Goal: Task Accomplishment & Management: Manage account settings

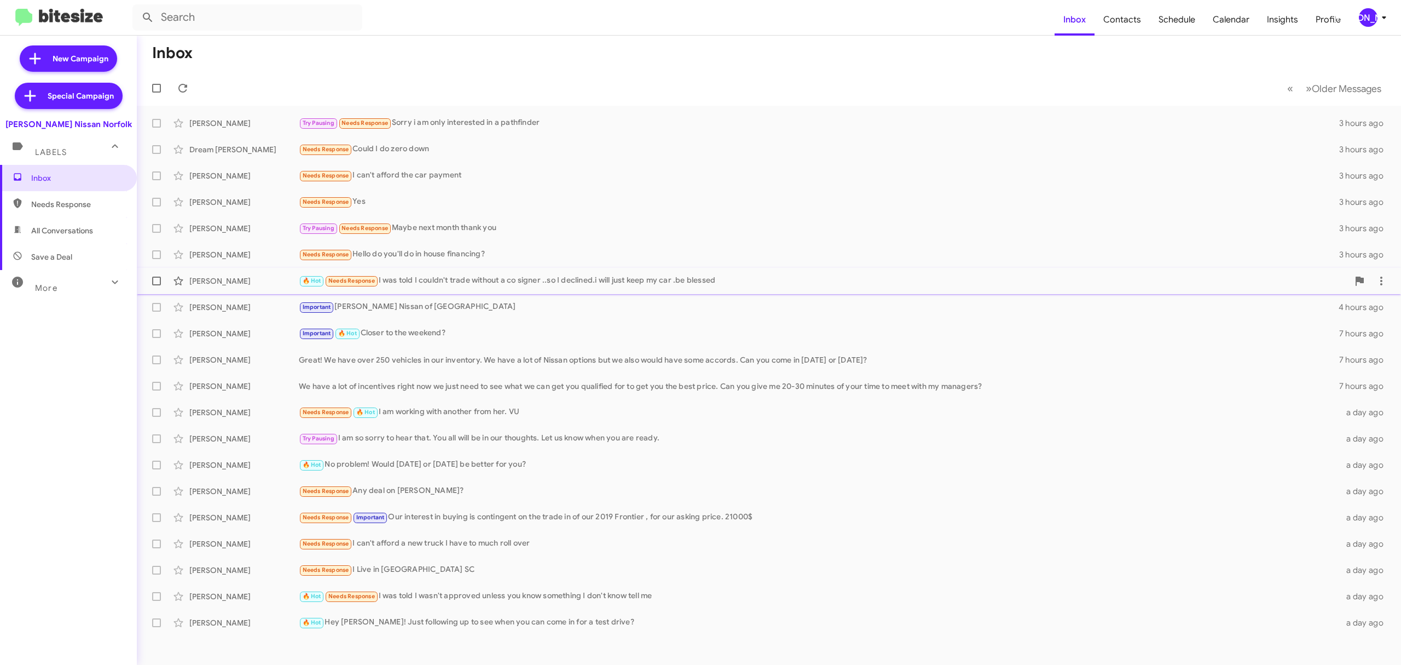
click at [151, 281] on label at bounding box center [157, 281] width 22 height 22
click at [156, 285] on input "checkbox" at bounding box center [156, 285] width 1 height 1
checkbox input "true"
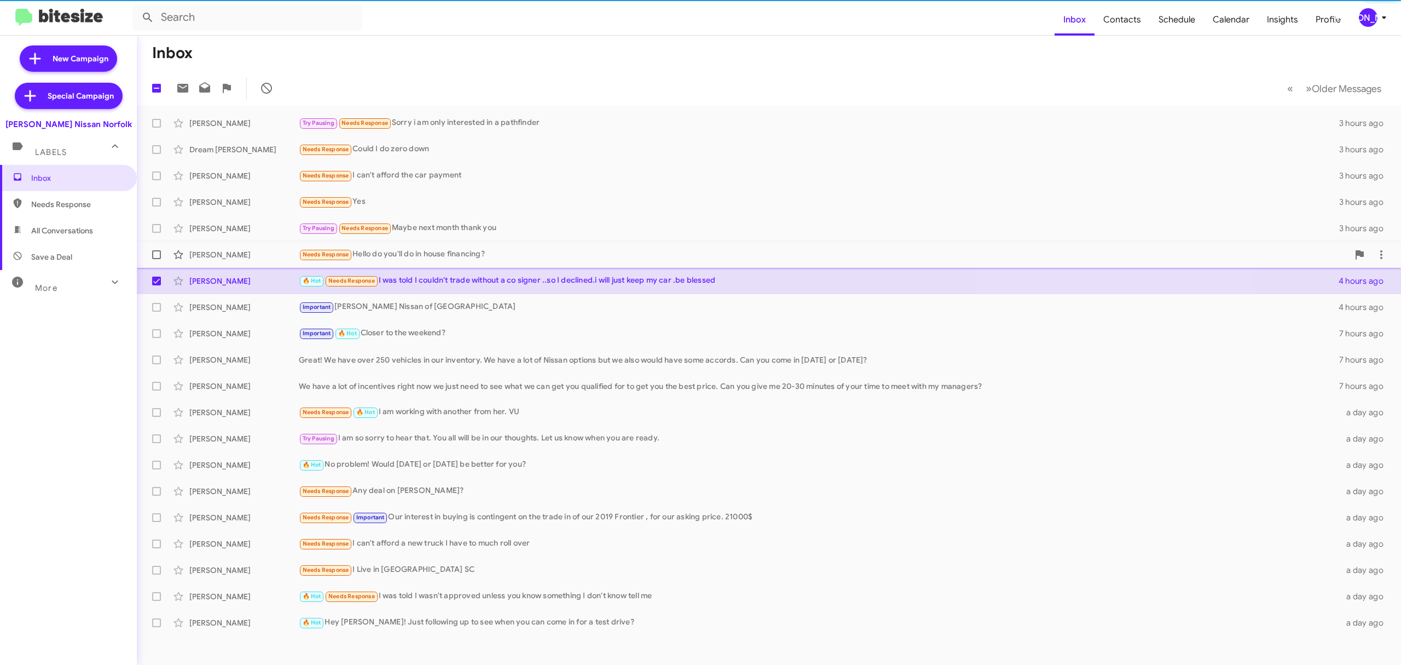
click at [153, 244] on label at bounding box center [157, 255] width 22 height 22
click at [156, 259] on input "checkbox" at bounding box center [156, 259] width 1 height 1
checkbox input "true"
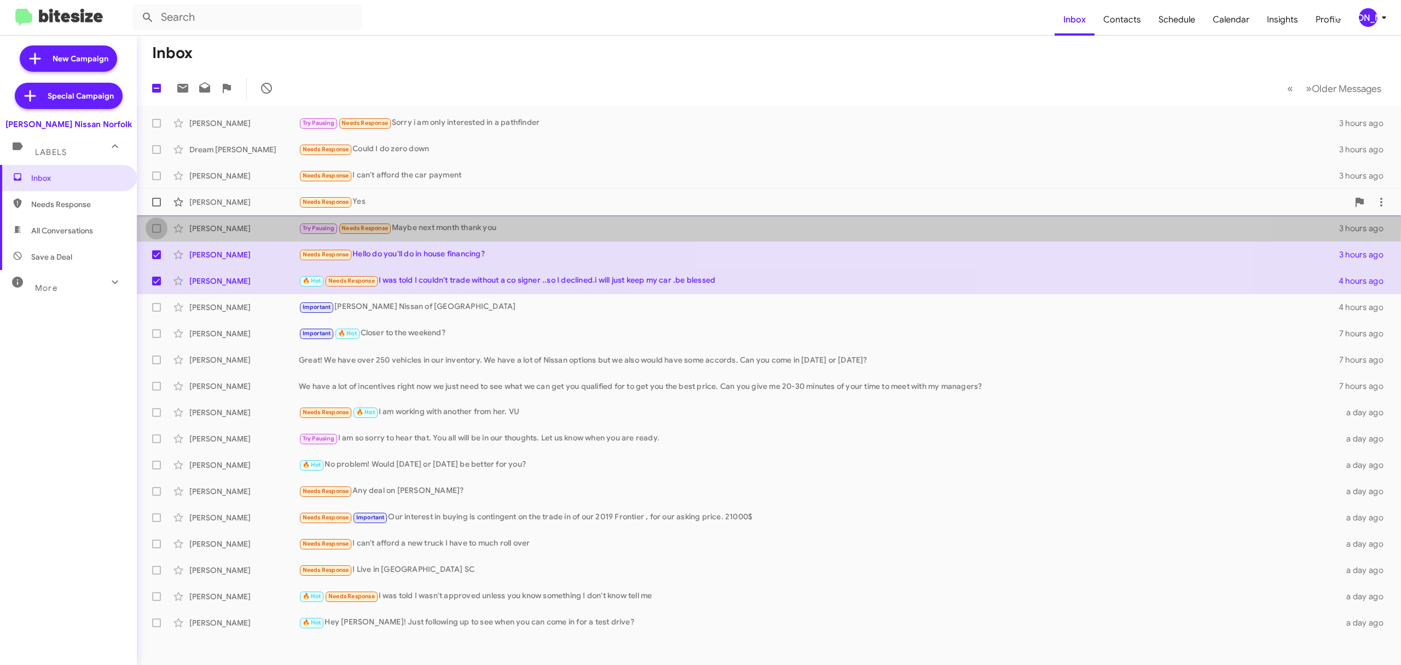
drag, startPoint x: 155, startPoint y: 222, endPoint x: 156, endPoint y: 209, distance: 13.2
click at [155, 220] on label at bounding box center [157, 228] width 22 height 22
click at [156, 233] on input "checkbox" at bounding box center [156, 233] width 1 height 1
checkbox input "true"
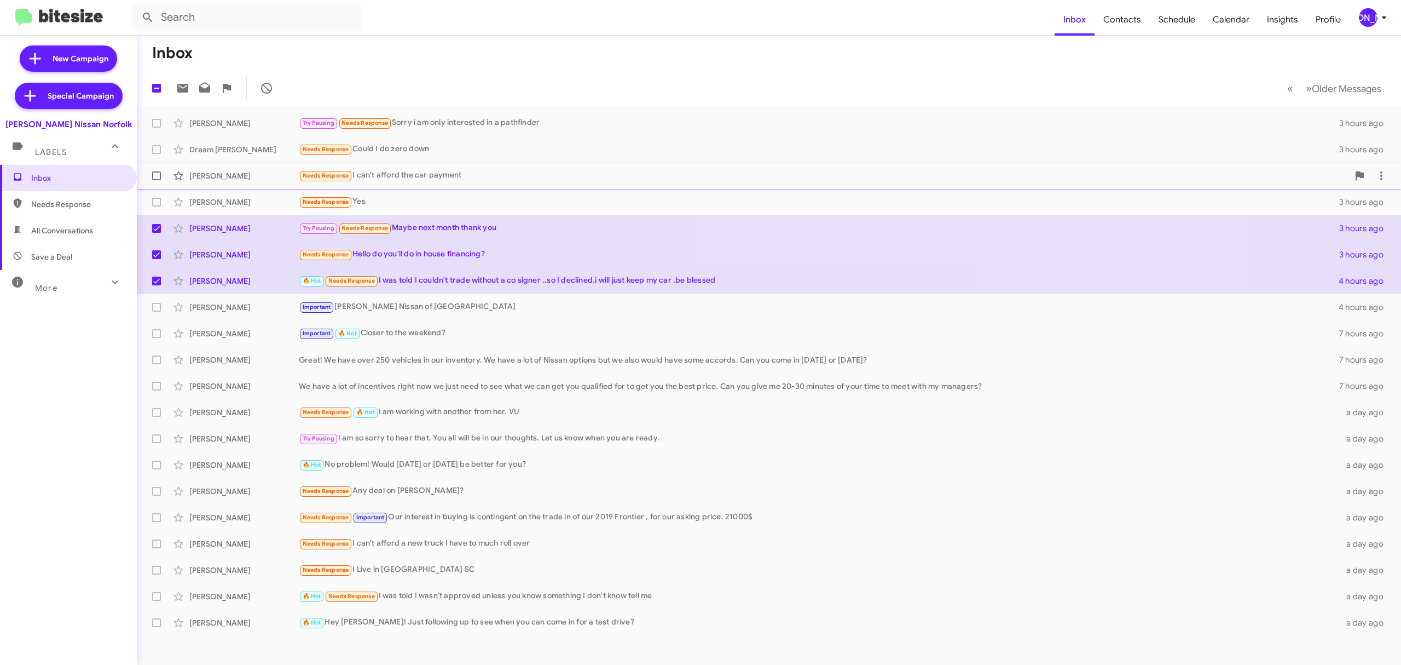
click at [151, 187] on span "Katey Smith Needs Response I can't afford the car payment 3 hours ago" at bounding box center [769, 176] width 1265 height 26
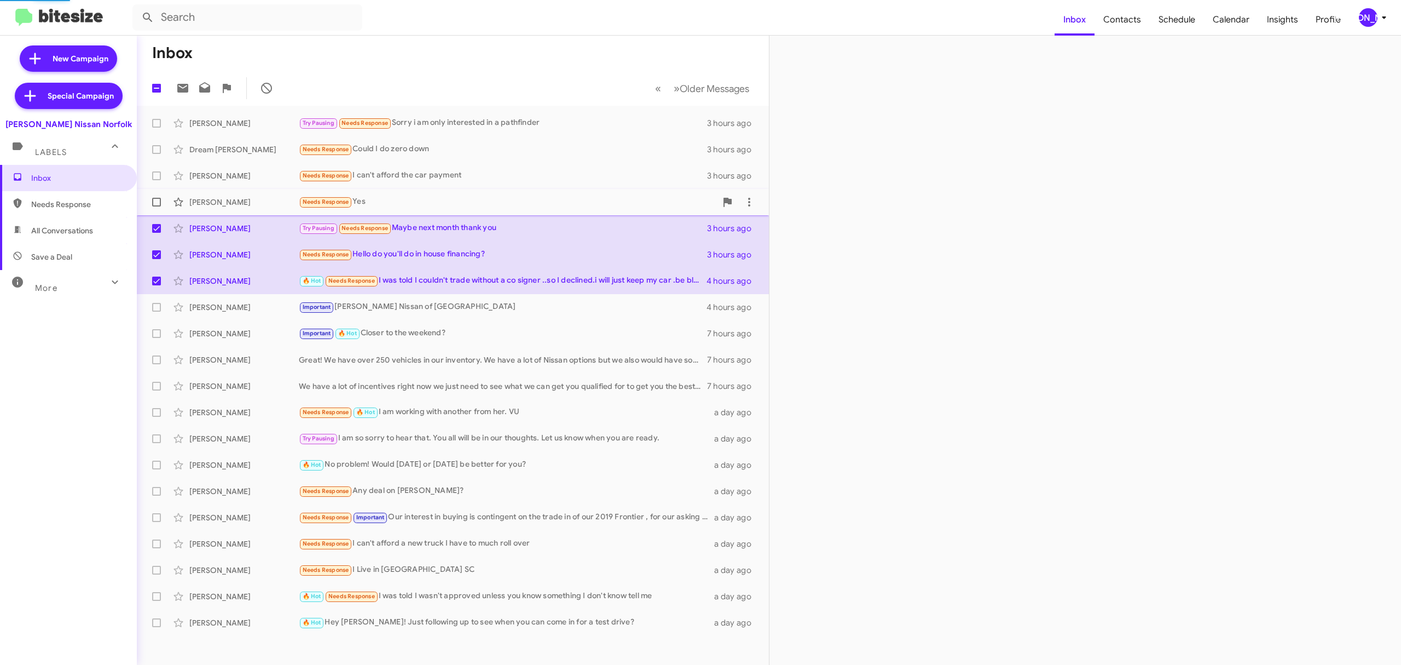
click at [153, 200] on span at bounding box center [156, 202] width 9 height 9
click at [156, 206] on input "checkbox" at bounding box center [156, 206] width 1 height 1
checkbox input "true"
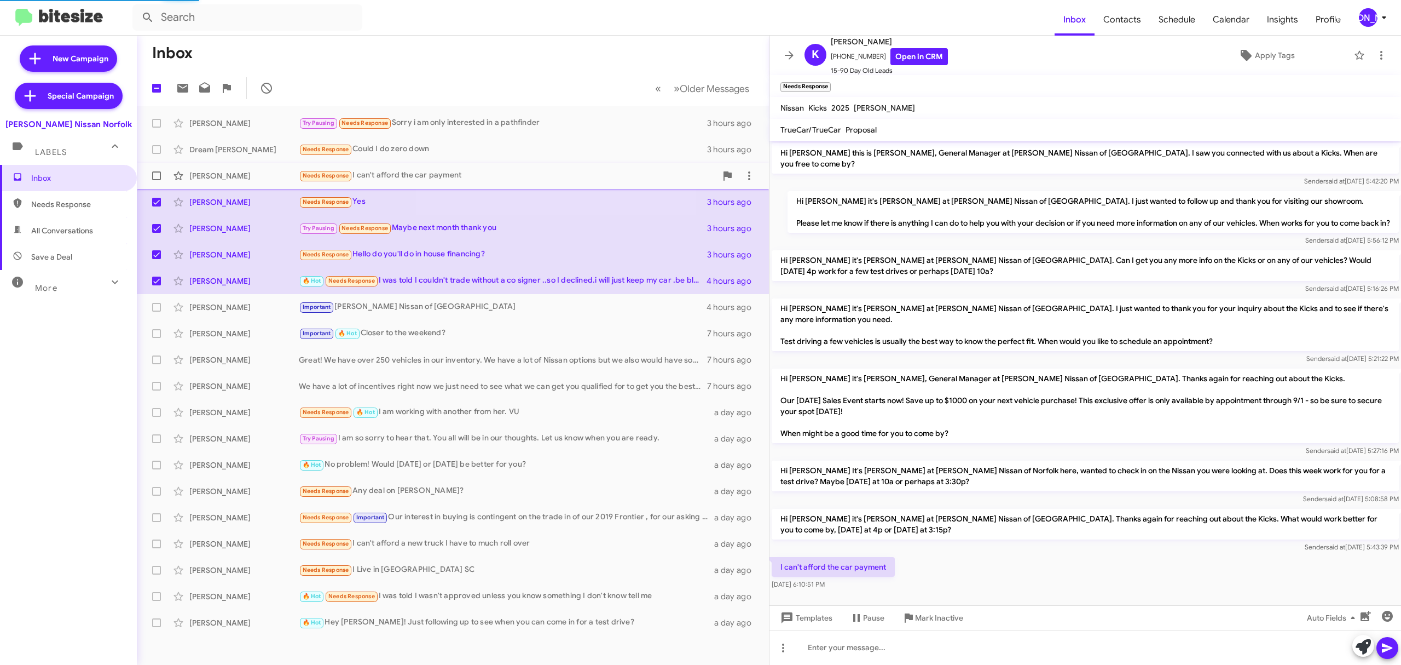
click at [160, 180] on span at bounding box center [156, 175] width 9 height 9
click at [157, 180] on input "checkbox" at bounding box center [156, 180] width 1 height 1
checkbox input "true"
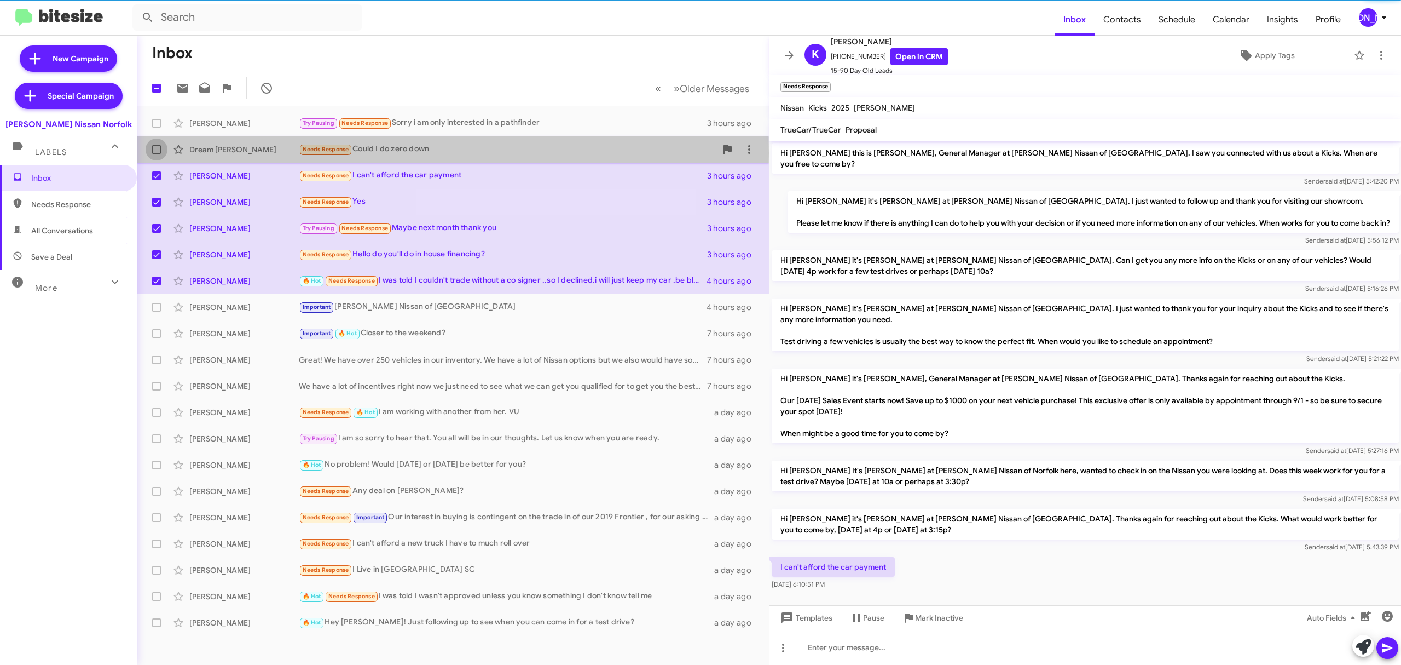
drag, startPoint x: 153, startPoint y: 153, endPoint x: 152, endPoint y: 139, distance: 14.3
click at [154, 153] on span at bounding box center [156, 149] width 9 height 9
click at [156, 154] on input "checkbox" at bounding box center [156, 154] width 1 height 1
checkbox input "true"
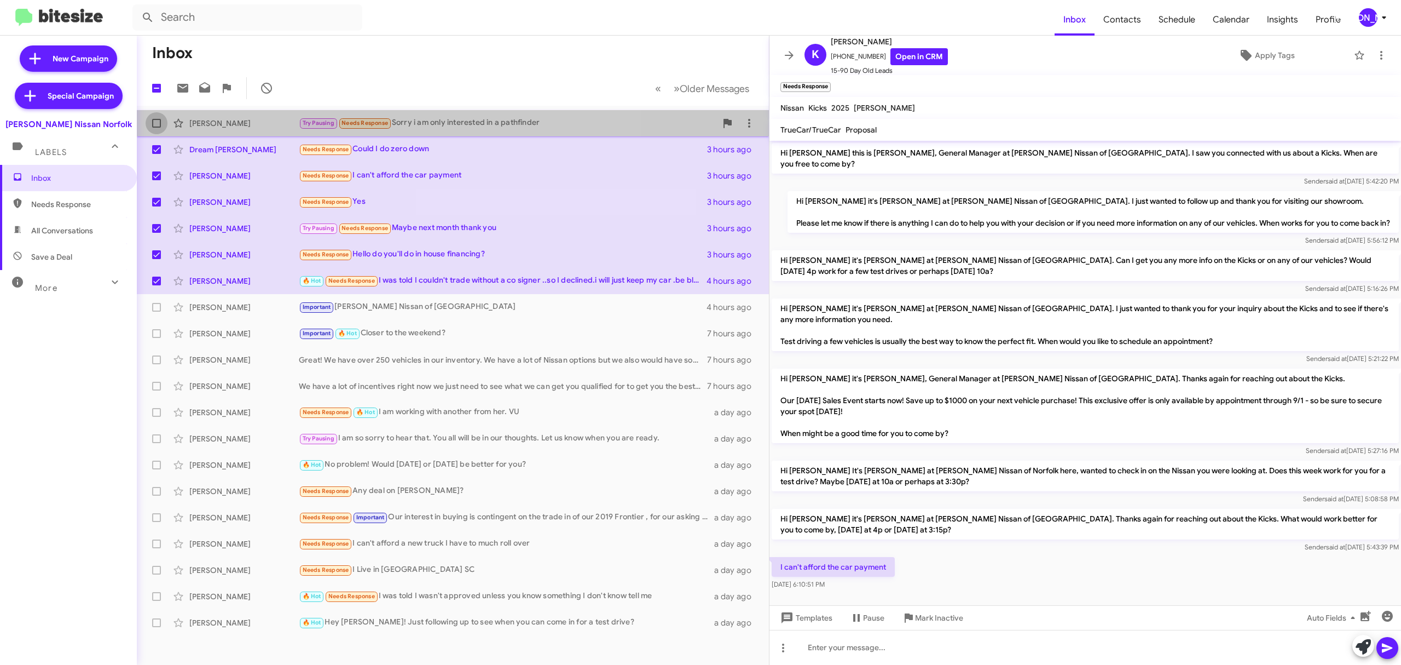
click at [149, 117] on label at bounding box center [157, 123] width 22 height 22
click at [156, 128] on input "checkbox" at bounding box center [156, 128] width 1 height 1
checkbox input "true"
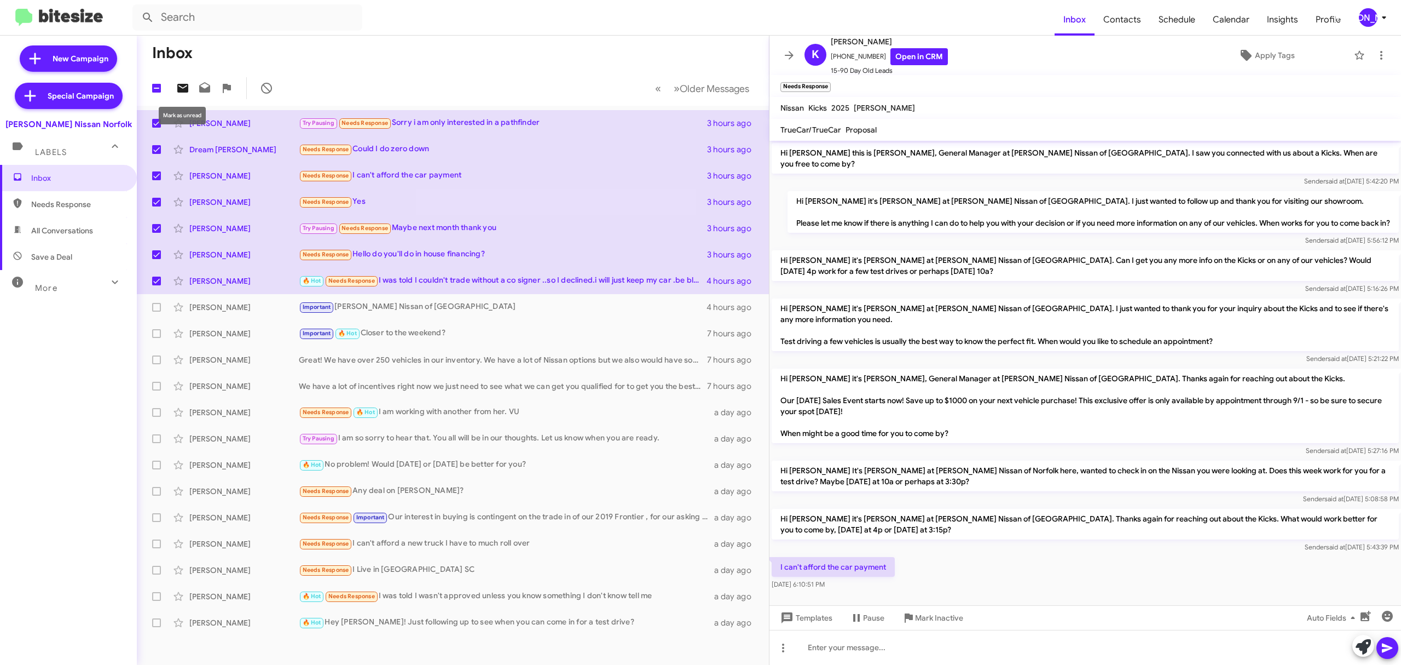
click at [187, 96] on button at bounding box center [183, 88] width 22 height 22
click at [1360, 14] on div "[PERSON_NAME]" at bounding box center [1368, 17] width 19 height 19
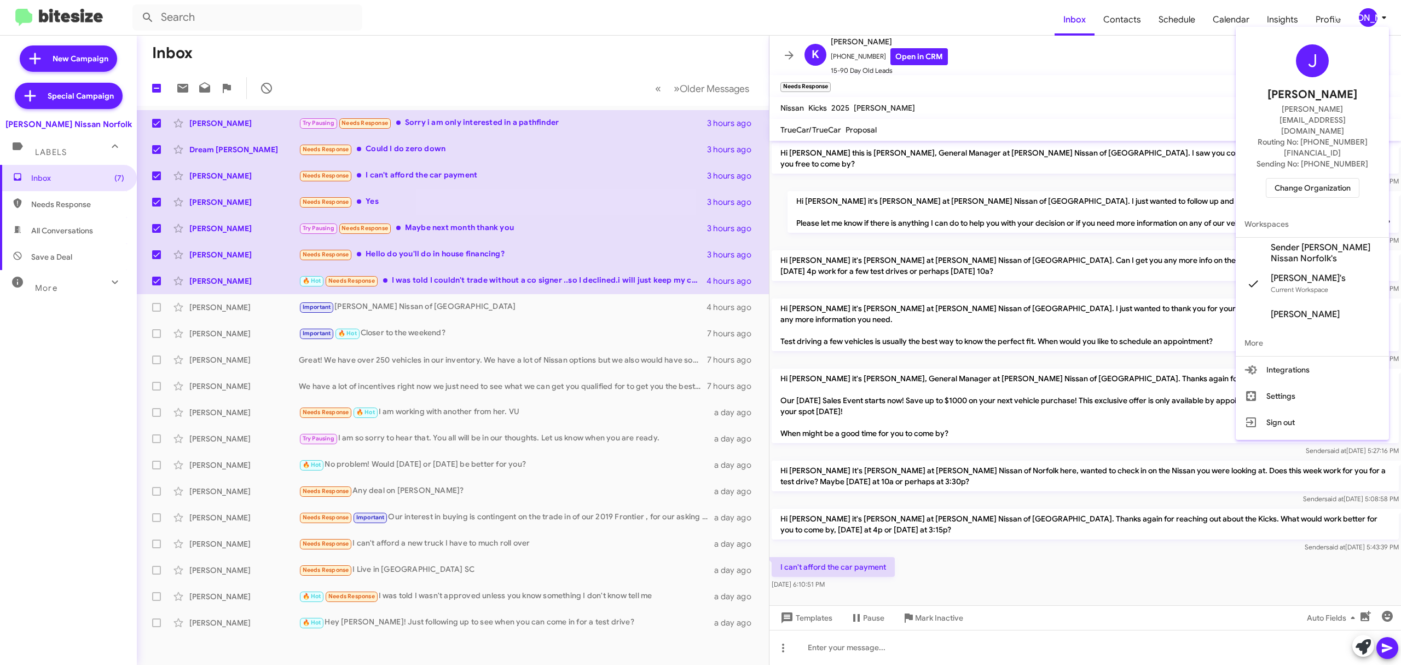
click at [1317, 178] on span "Change Organization" at bounding box center [1313, 187] width 76 height 19
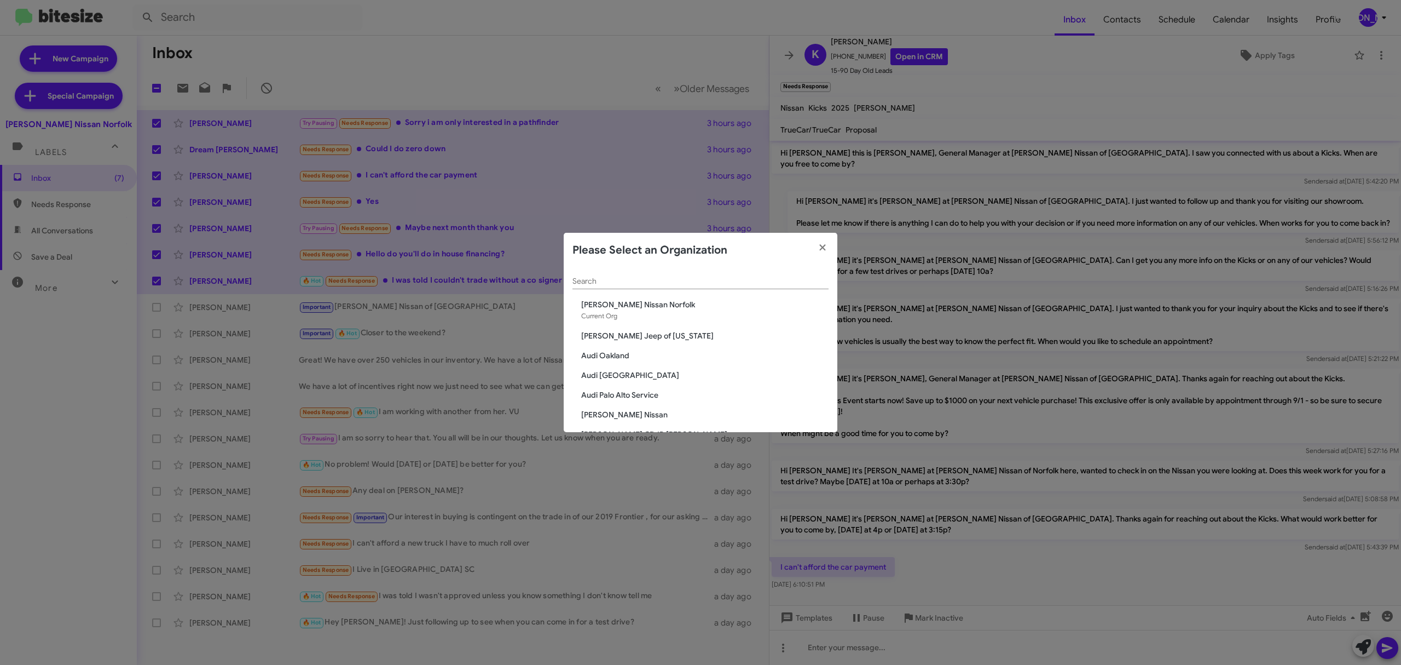
click at [694, 277] on input "Search" at bounding box center [701, 281] width 256 height 9
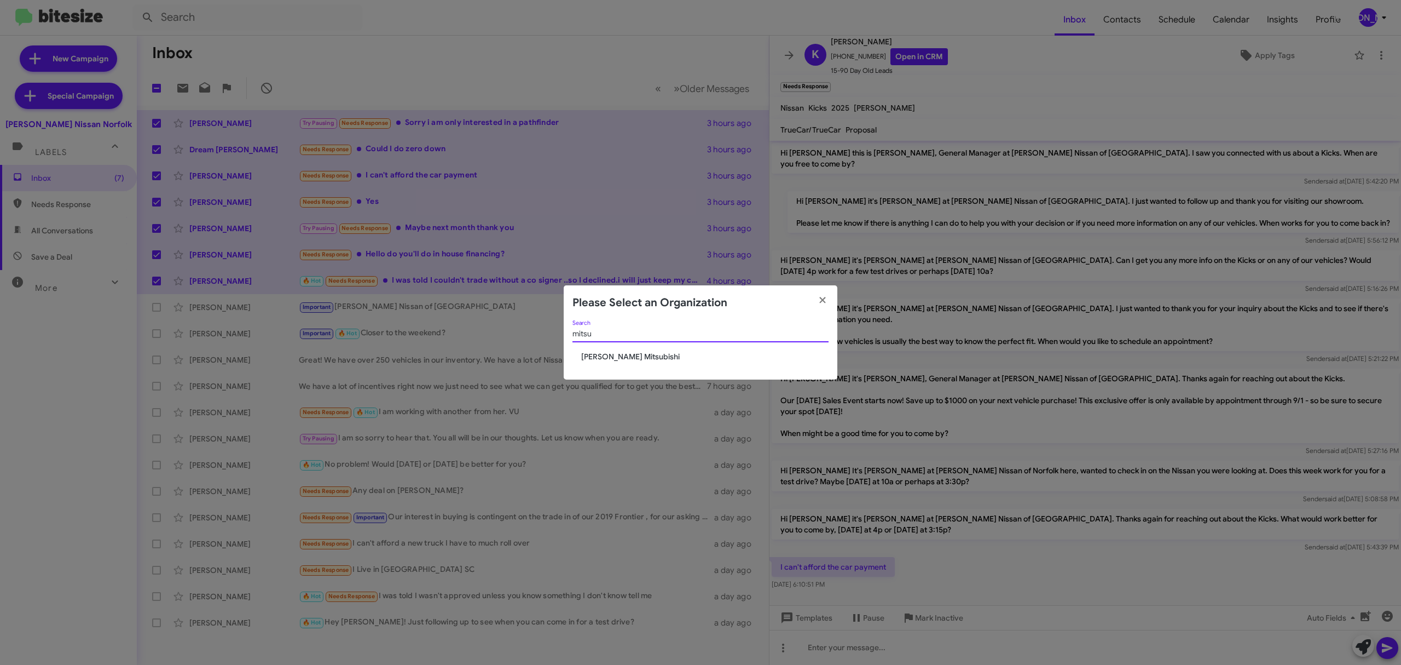
type input "mitsu"
click at [633, 357] on span "[PERSON_NAME] Mitsubishi" at bounding box center [704, 356] width 247 height 11
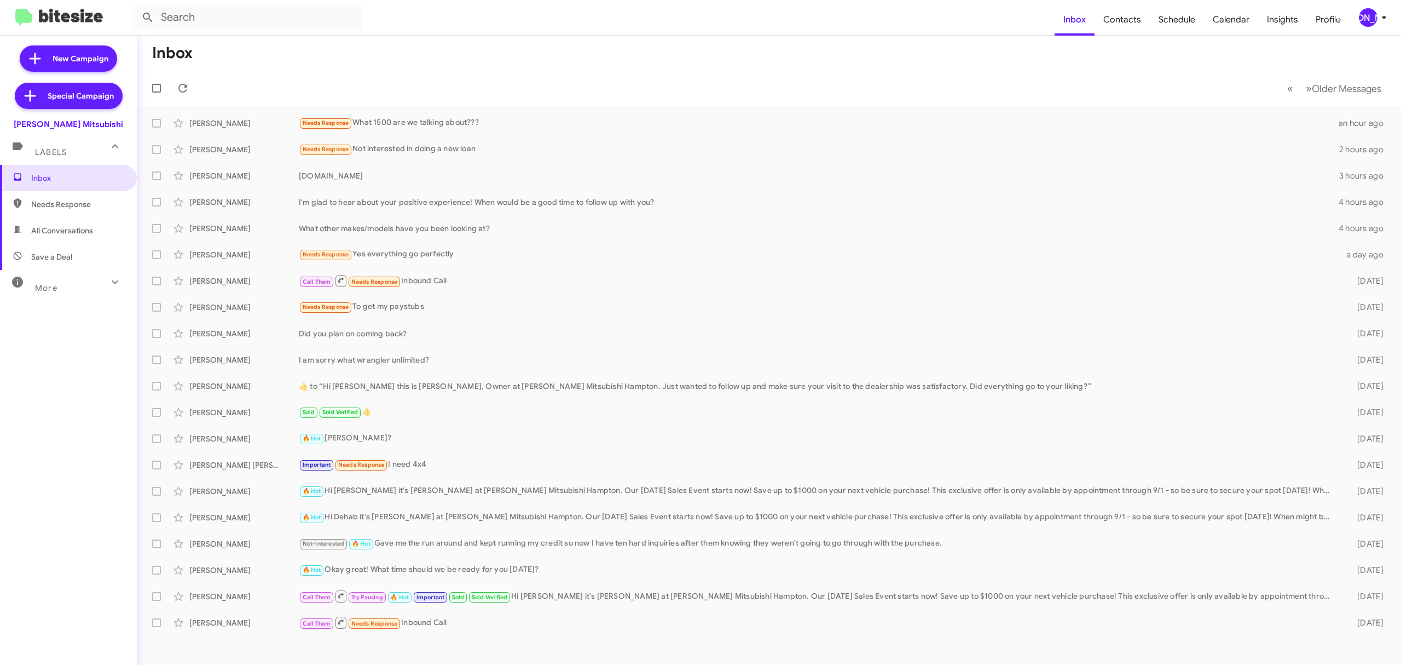
drag, startPoint x: 57, startPoint y: 453, endPoint x: 62, endPoint y: 451, distance: 5.9
click at [57, 452] on div "Inbox Needs Response All Conversations Save a Deal More Important 🔥 Hot Appoint…" at bounding box center [68, 364] width 137 height 399
click at [1360, 19] on div "[PERSON_NAME]" at bounding box center [1368, 17] width 19 height 19
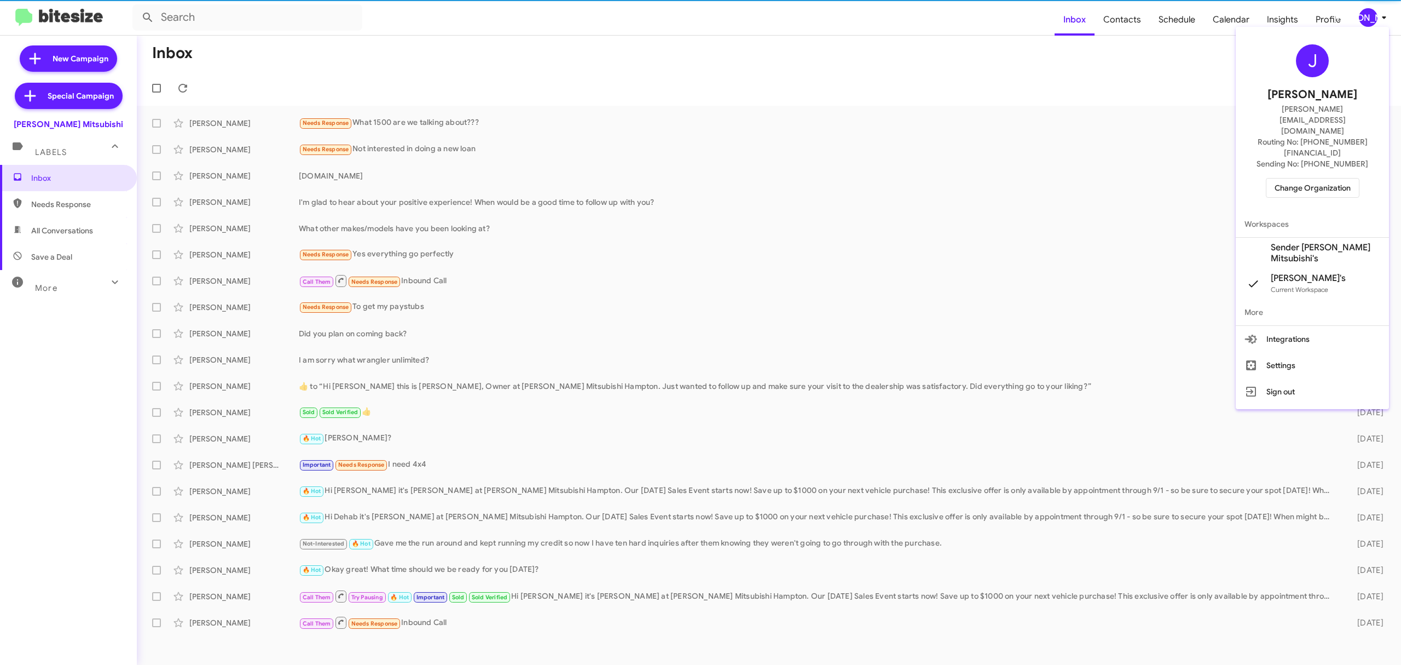
click at [1301, 178] on span "Change Organization" at bounding box center [1313, 187] width 76 height 19
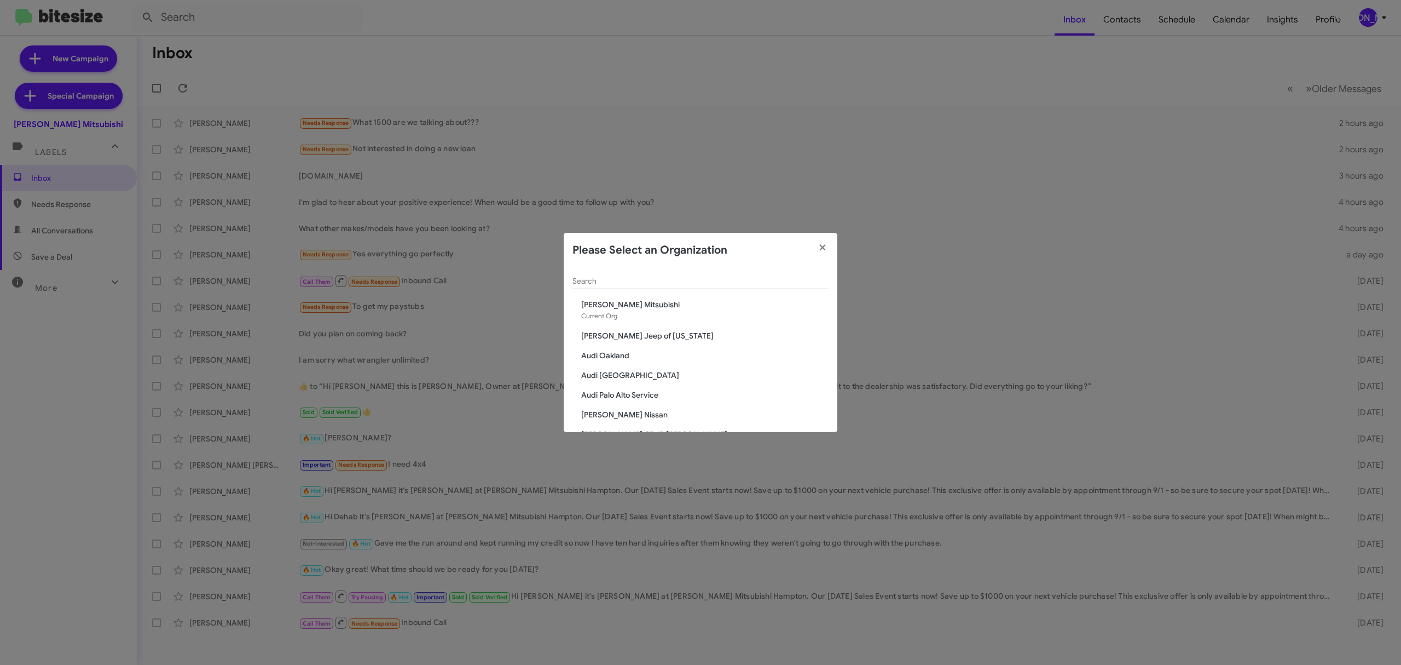
click at [778, 282] on input "Search" at bounding box center [701, 281] width 256 height 9
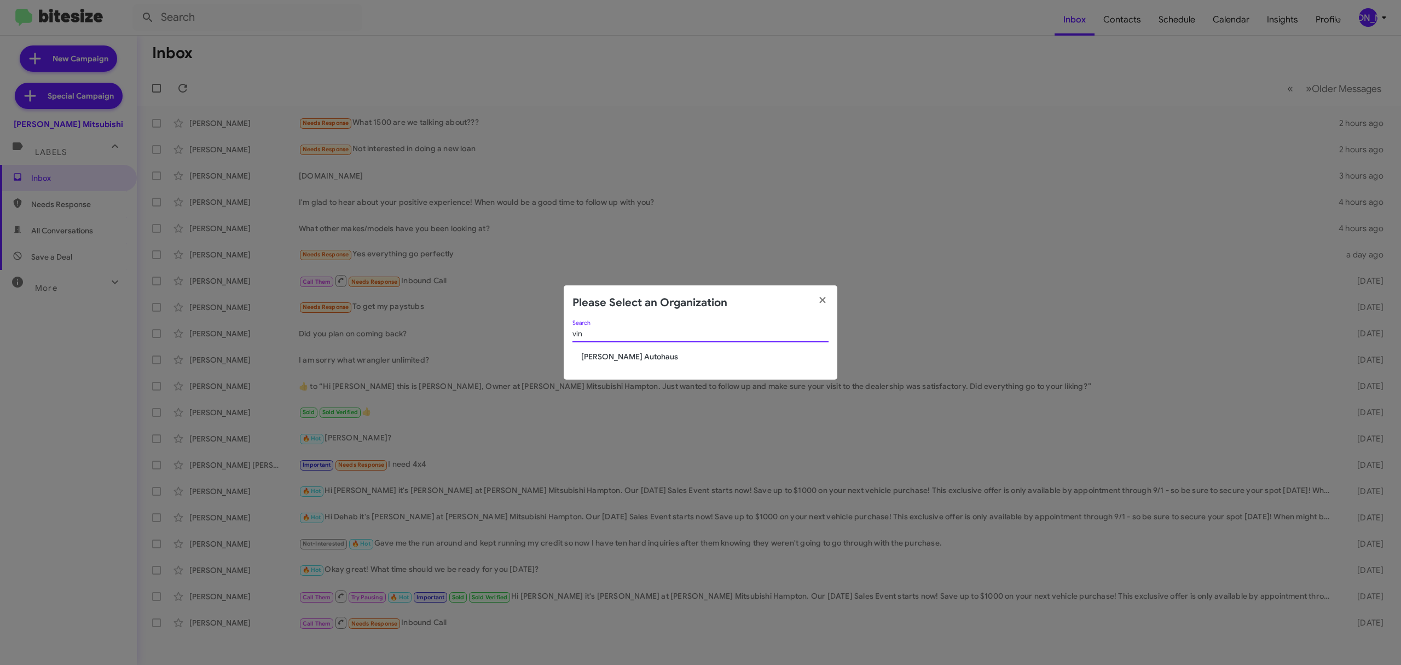
type input "vin"
click at [638, 362] on span "[PERSON_NAME] Autohaus" at bounding box center [704, 356] width 247 height 11
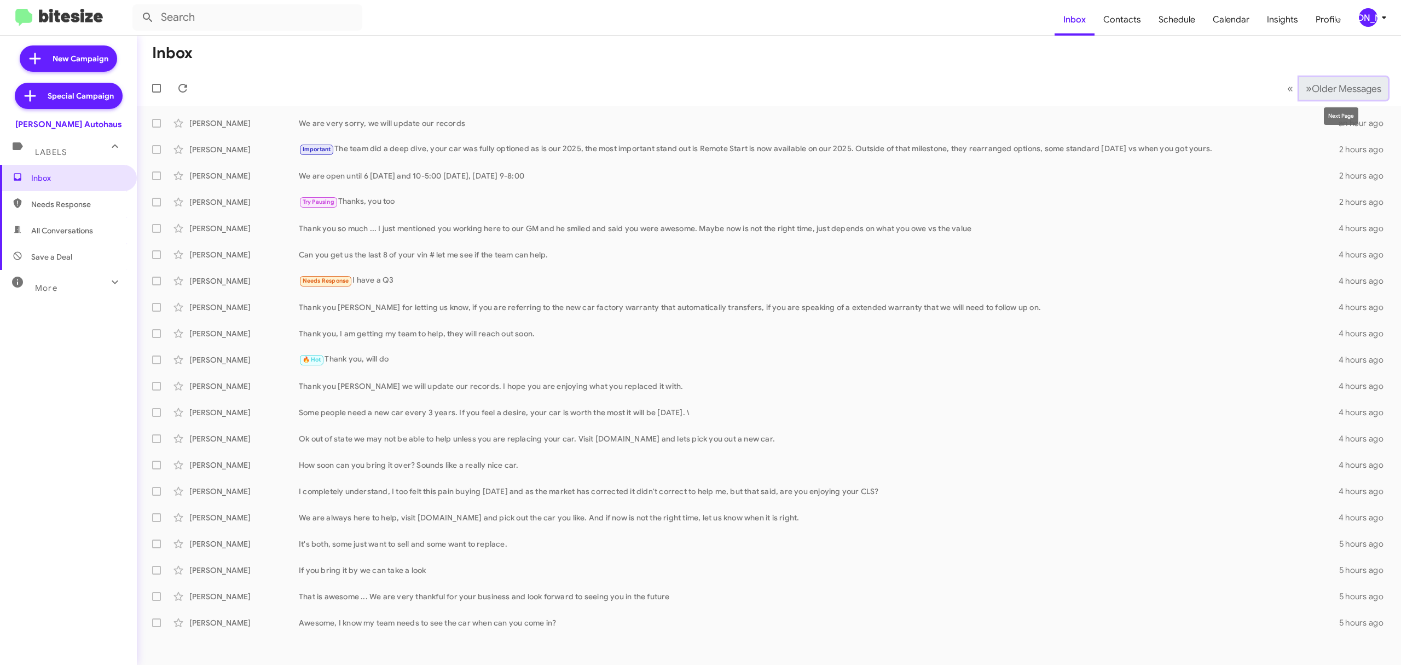
click at [1340, 88] on span "Older Messages" at bounding box center [1347, 89] width 70 height 12
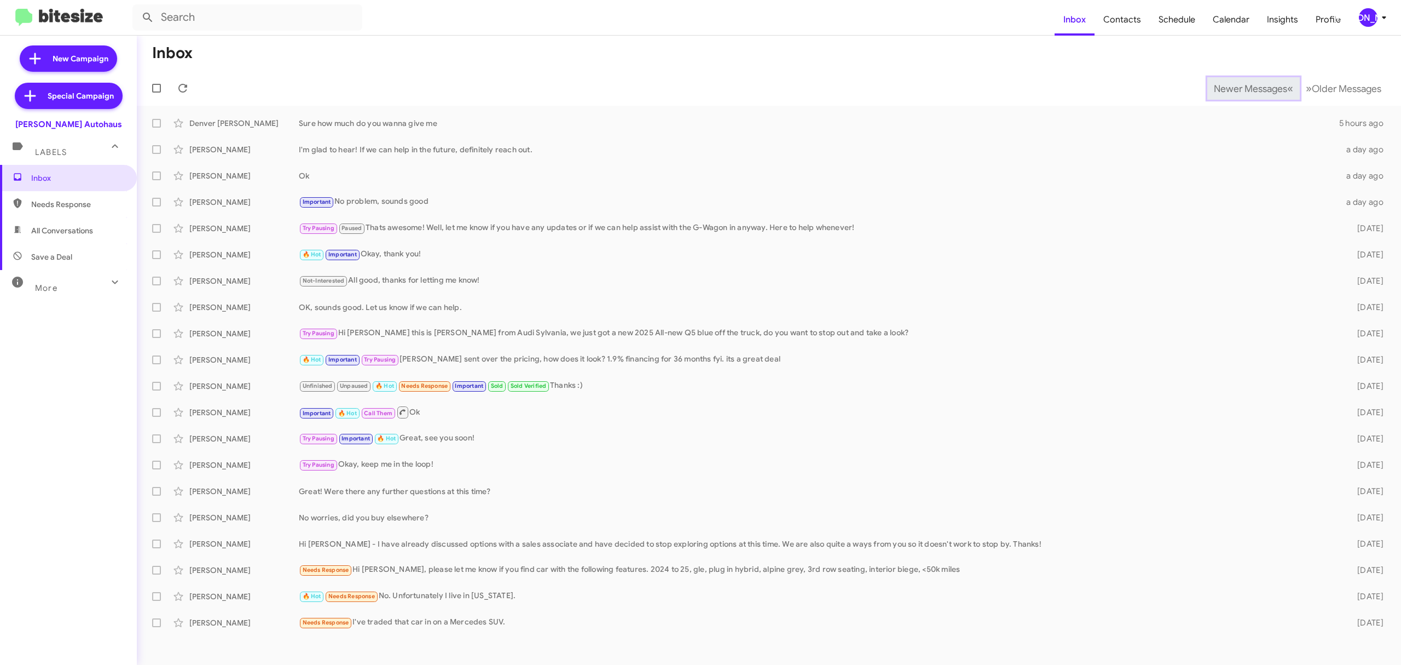
click at [1242, 88] on span "Newer Messages" at bounding box center [1250, 89] width 73 height 12
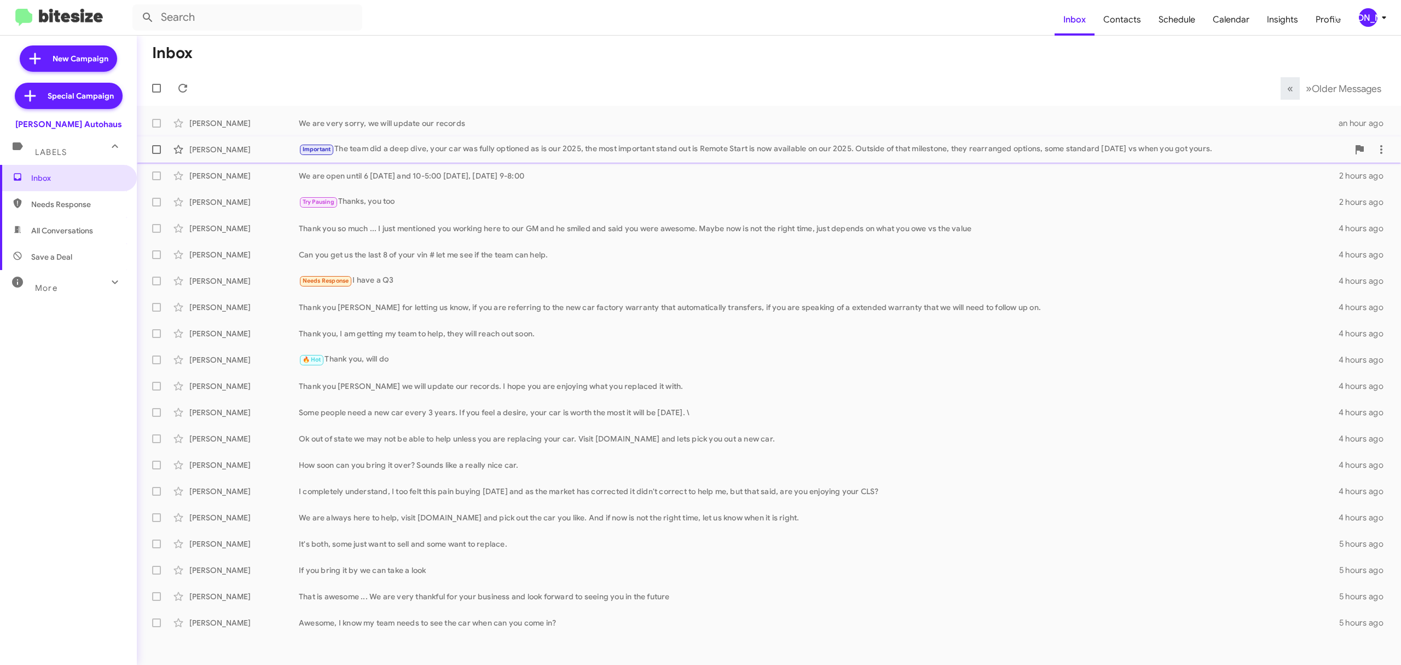
click at [494, 149] on div "Important The team did a deep dive, your car was fully optioned as is our 2025,…" at bounding box center [824, 149] width 1050 height 13
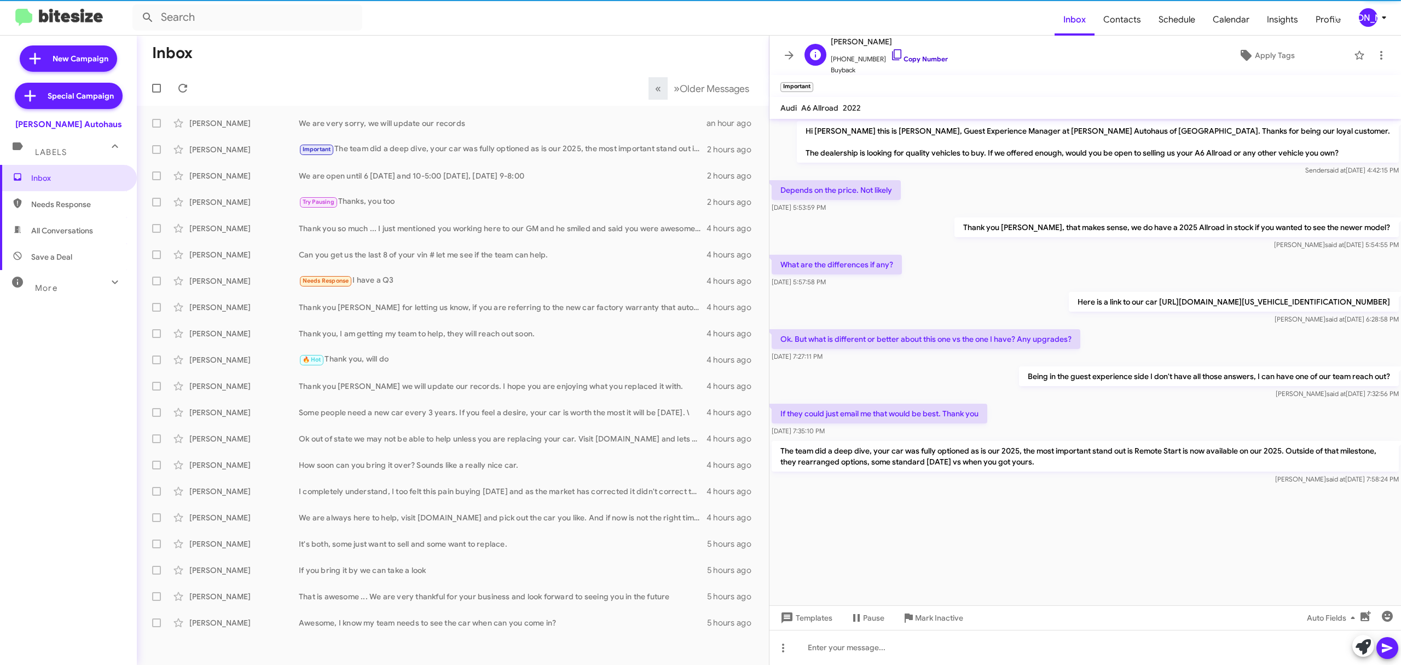
click at [919, 62] on link "Copy Number" at bounding box center [919, 59] width 57 height 8
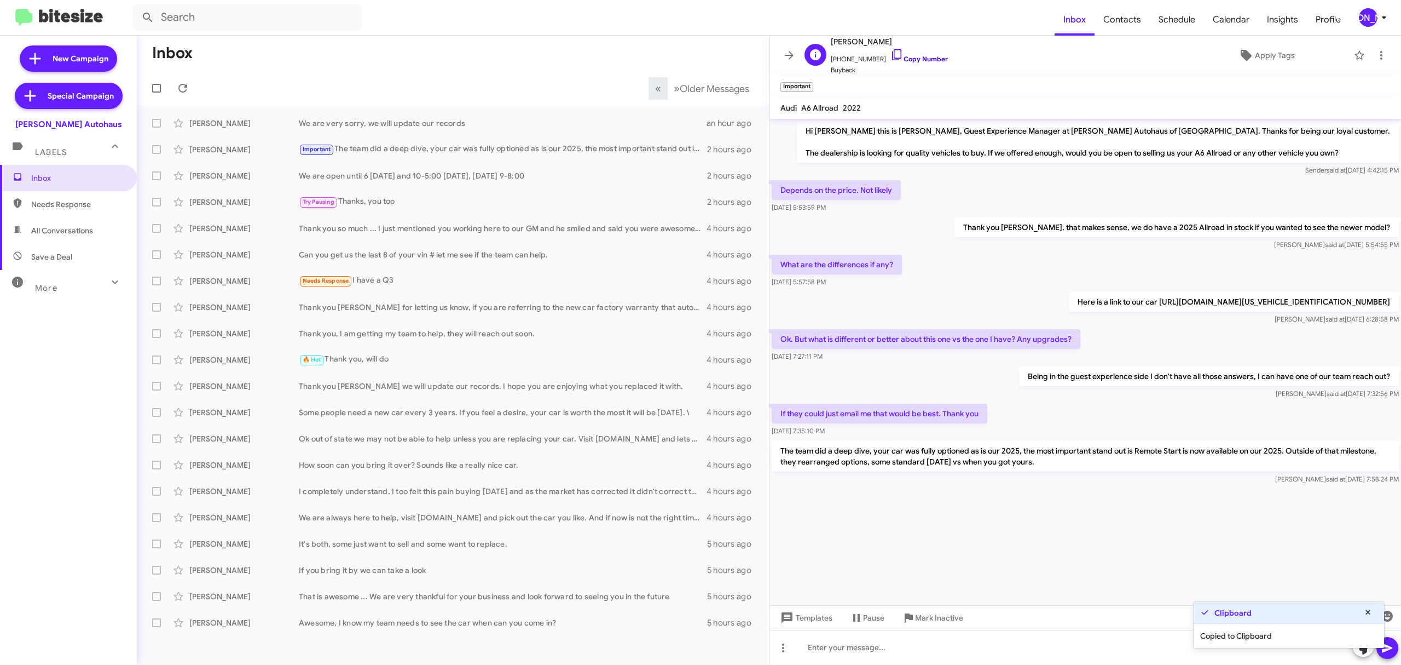
drag, startPoint x: 915, startPoint y: 60, endPoint x: 909, endPoint y: 60, distance: 6.6
click at [914, 60] on link "Copy Number" at bounding box center [919, 59] width 57 height 8
click at [1369, 19] on div "[PERSON_NAME]" at bounding box center [1368, 17] width 19 height 19
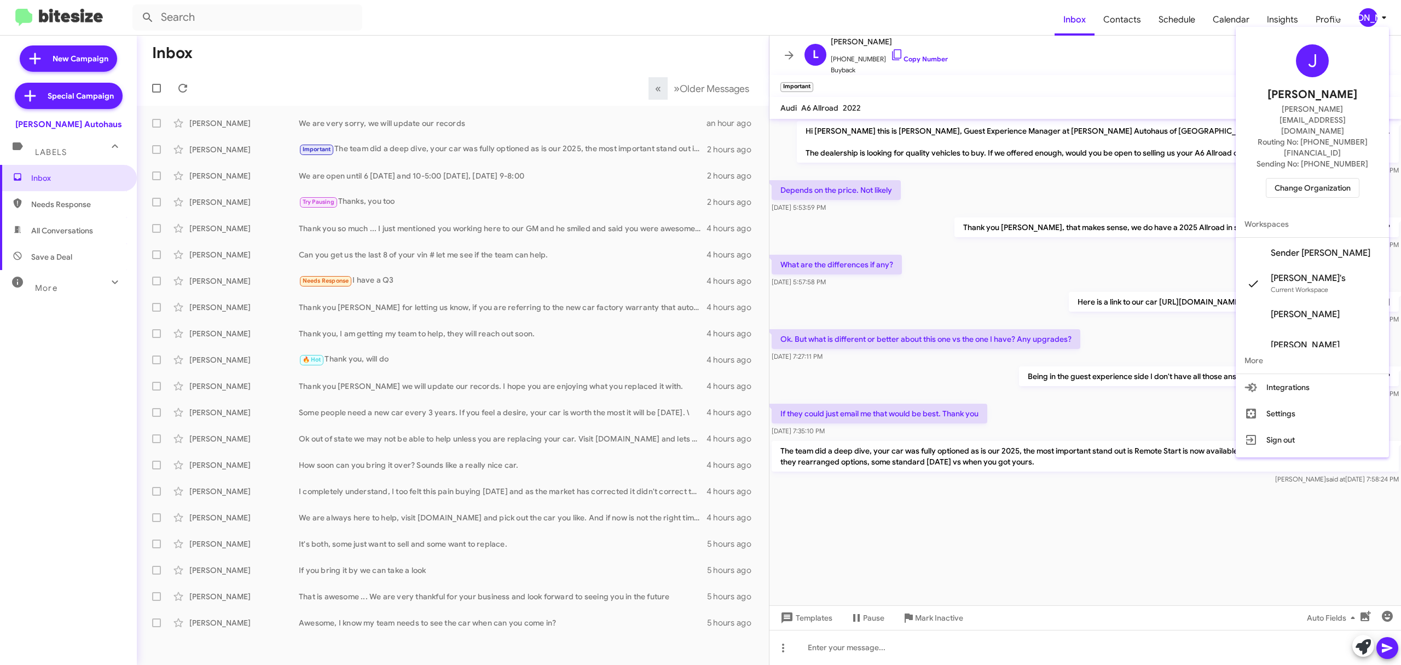
click at [1312, 178] on span "Change Organization" at bounding box center [1313, 187] width 76 height 19
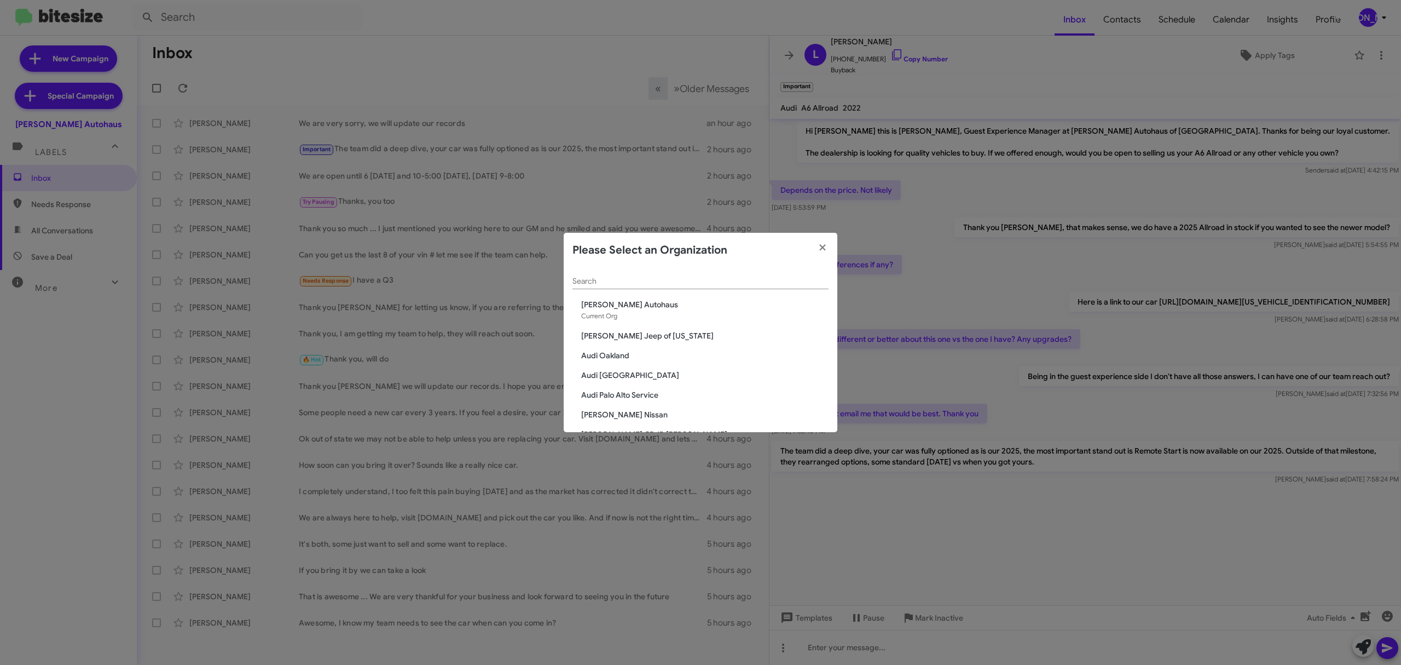
click at [673, 285] on input "Search" at bounding box center [701, 281] width 256 height 9
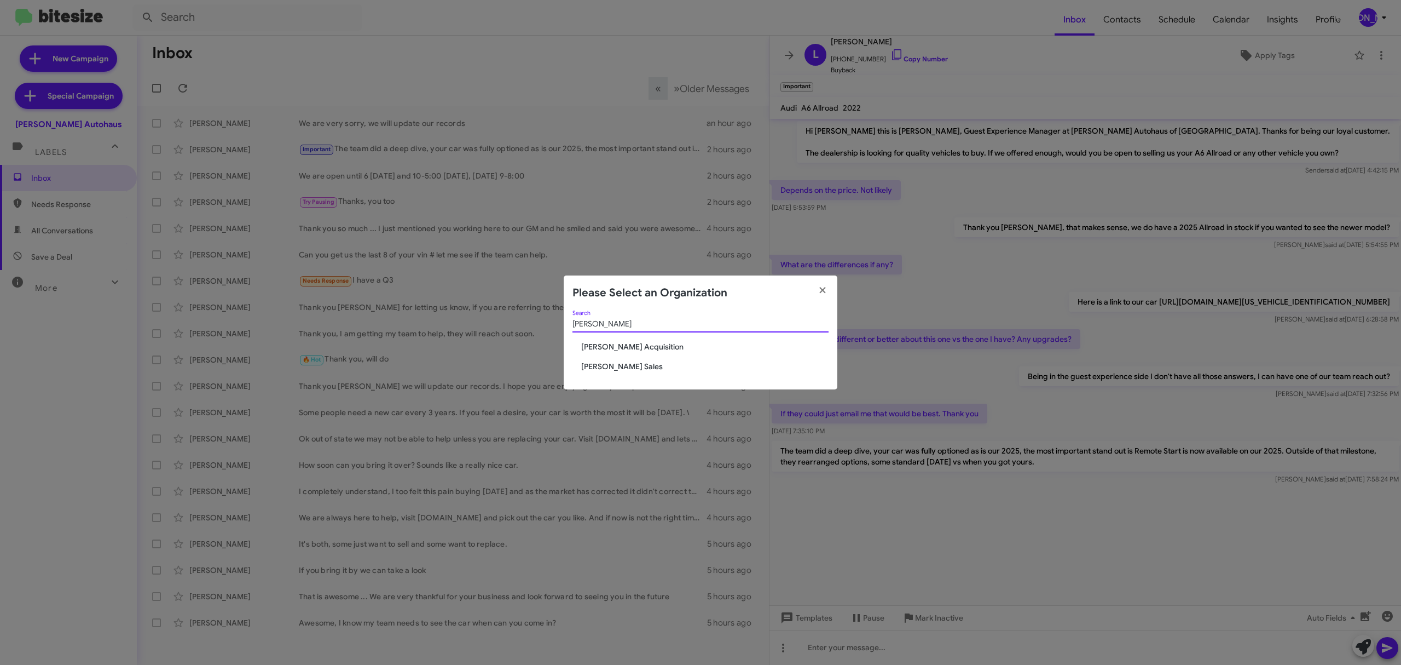
type input "tony"
click at [603, 365] on span "[PERSON_NAME] Sales" at bounding box center [704, 366] width 247 height 11
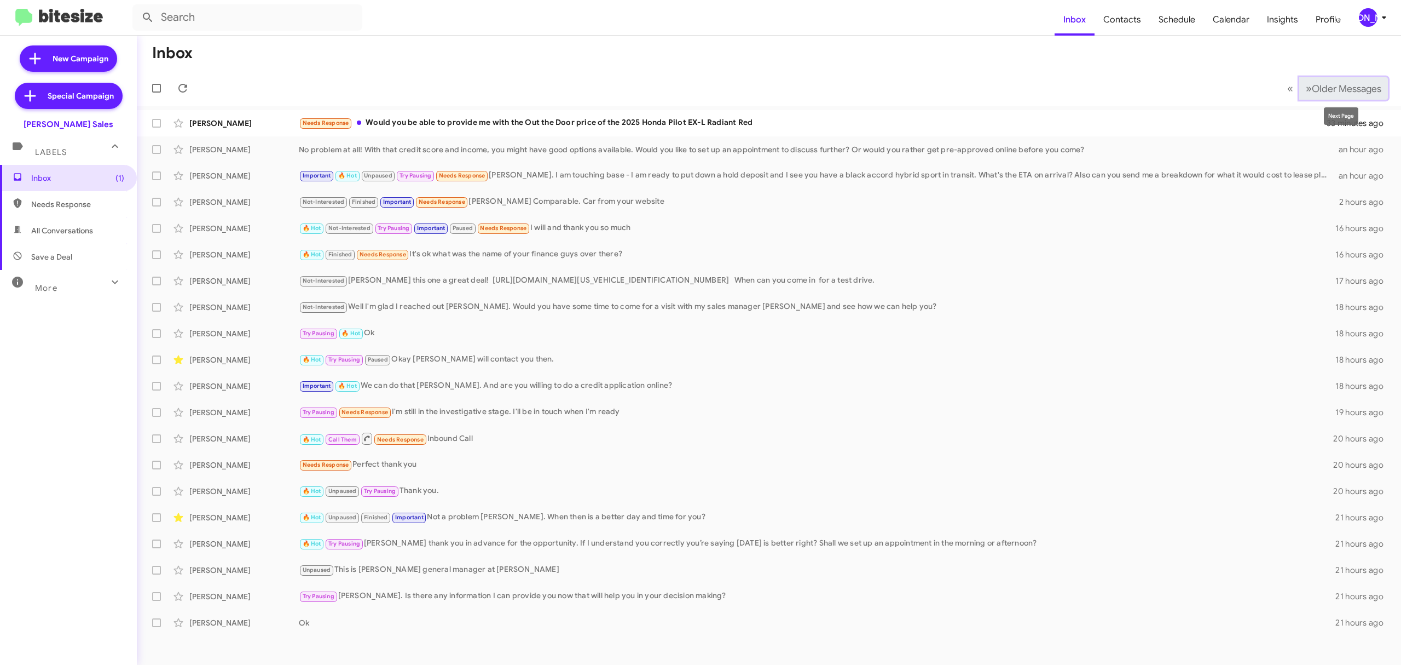
click at [1340, 93] on span "Older Messages" at bounding box center [1347, 89] width 70 height 12
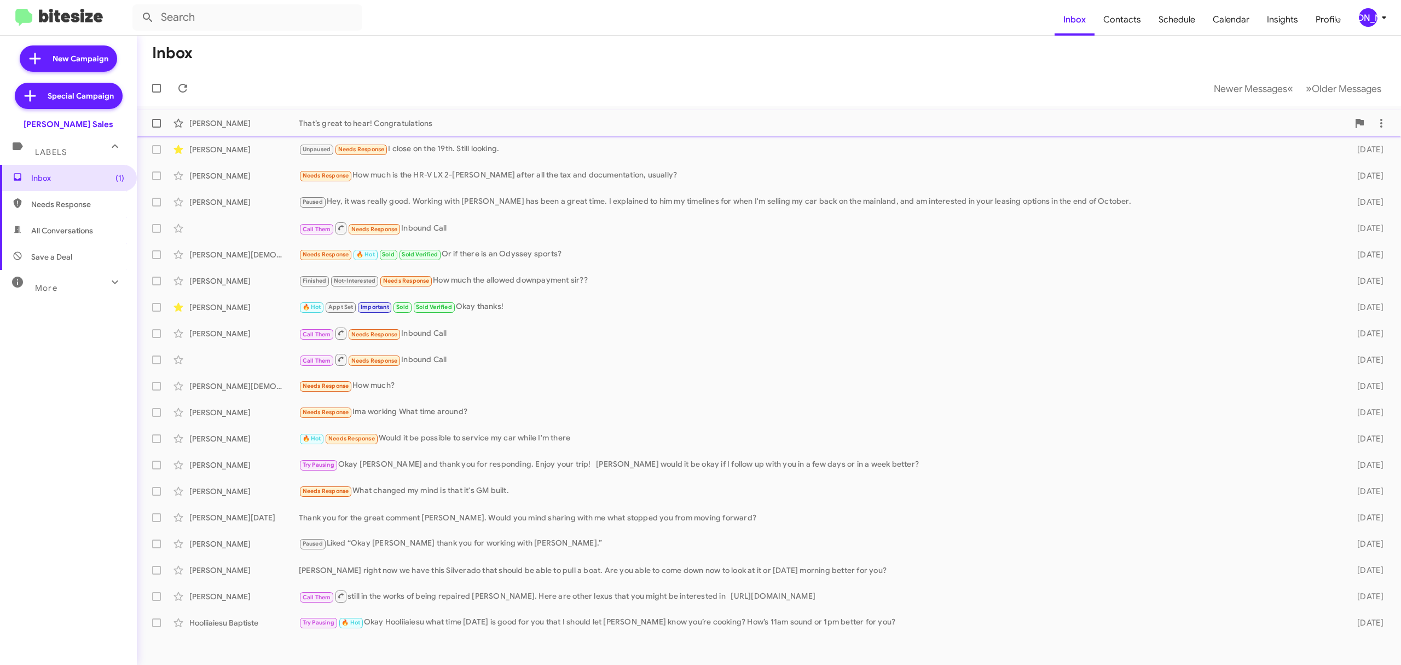
click at [410, 123] on div "That’s great to hear! Congratulations" at bounding box center [824, 123] width 1050 height 11
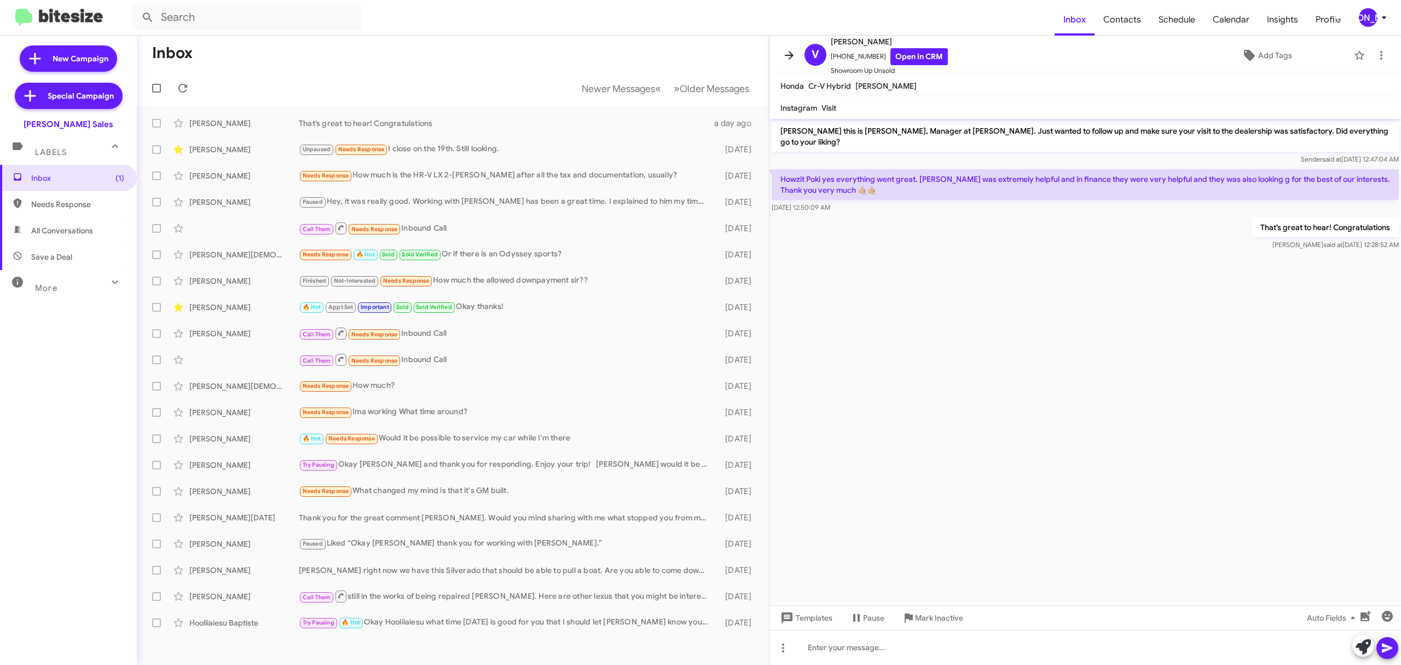
click at [791, 60] on icon at bounding box center [789, 55] width 13 height 13
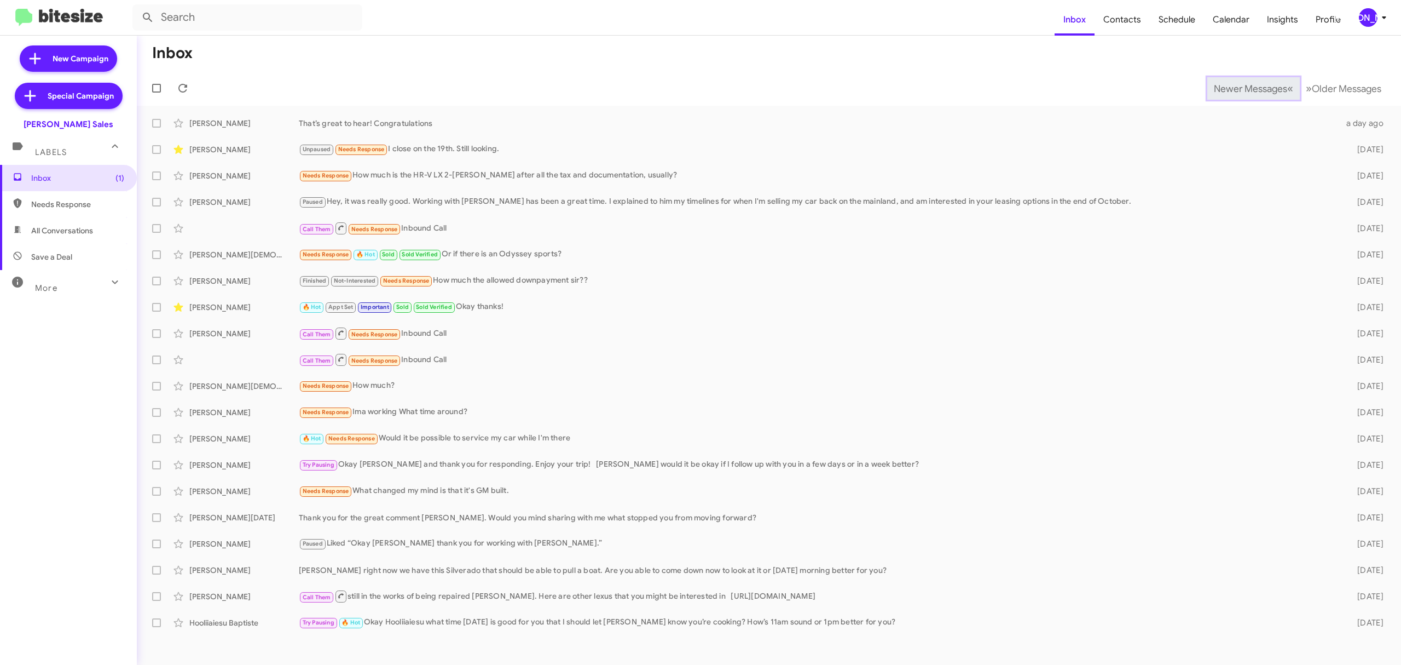
click at [1242, 88] on span "Newer Messages" at bounding box center [1250, 89] width 73 height 12
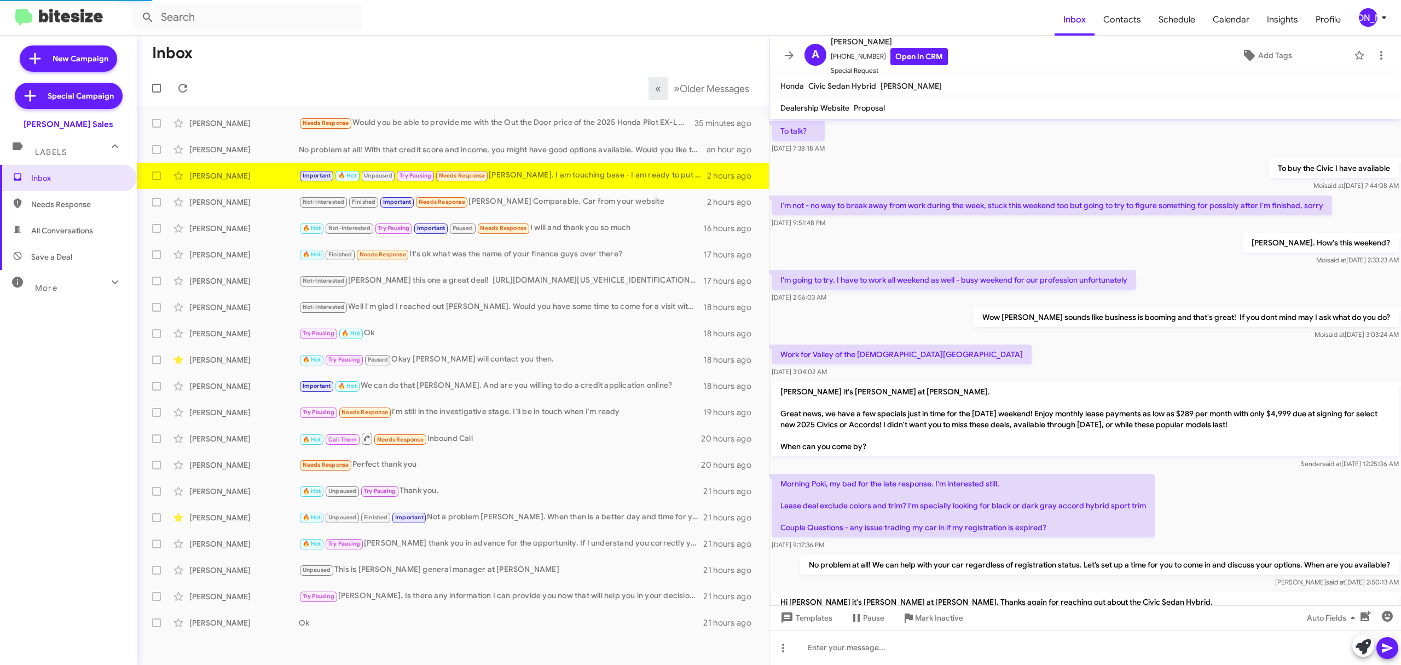
scroll to position [540, 0]
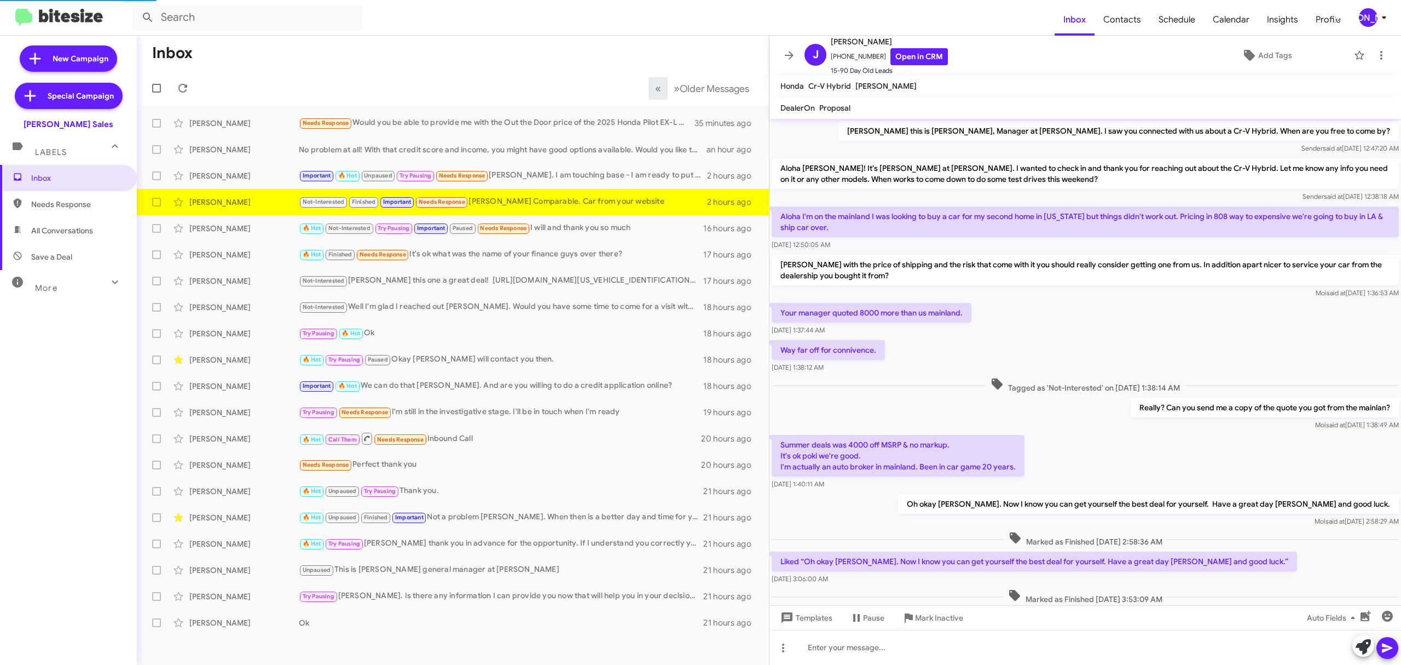
scroll to position [180, 0]
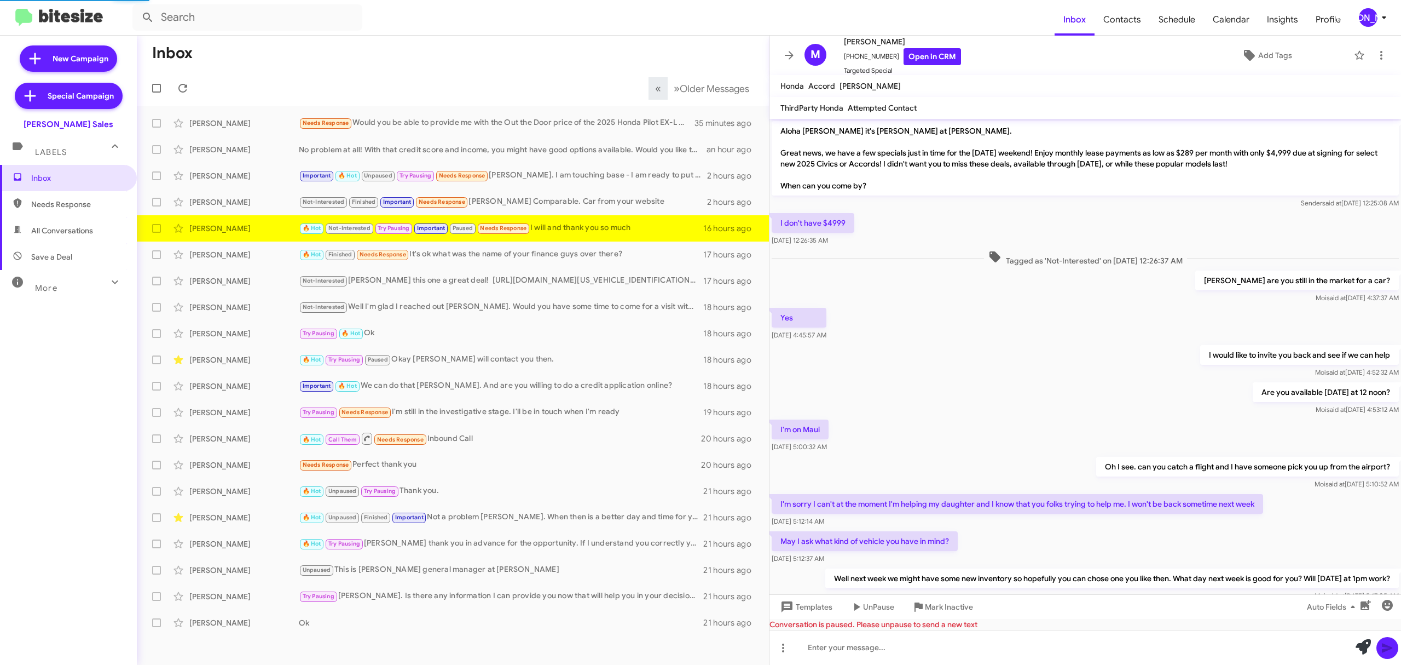
scroll to position [359, 0]
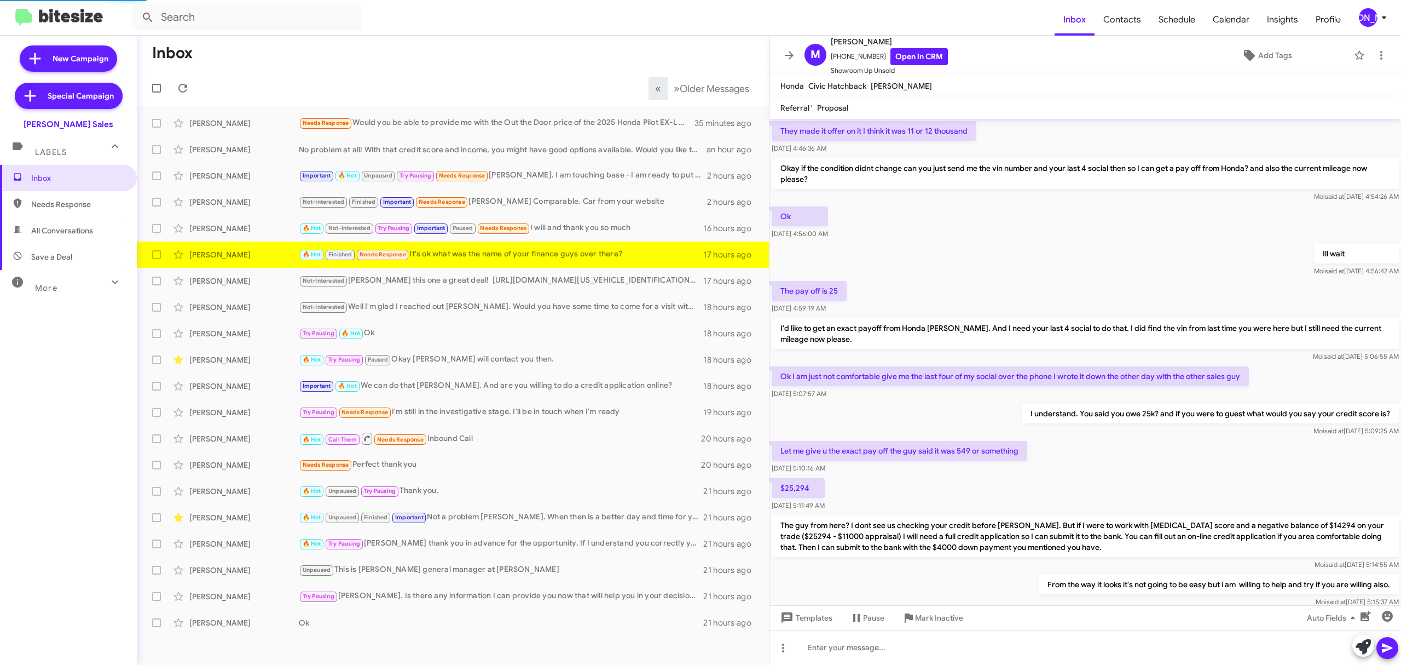
scroll to position [290, 0]
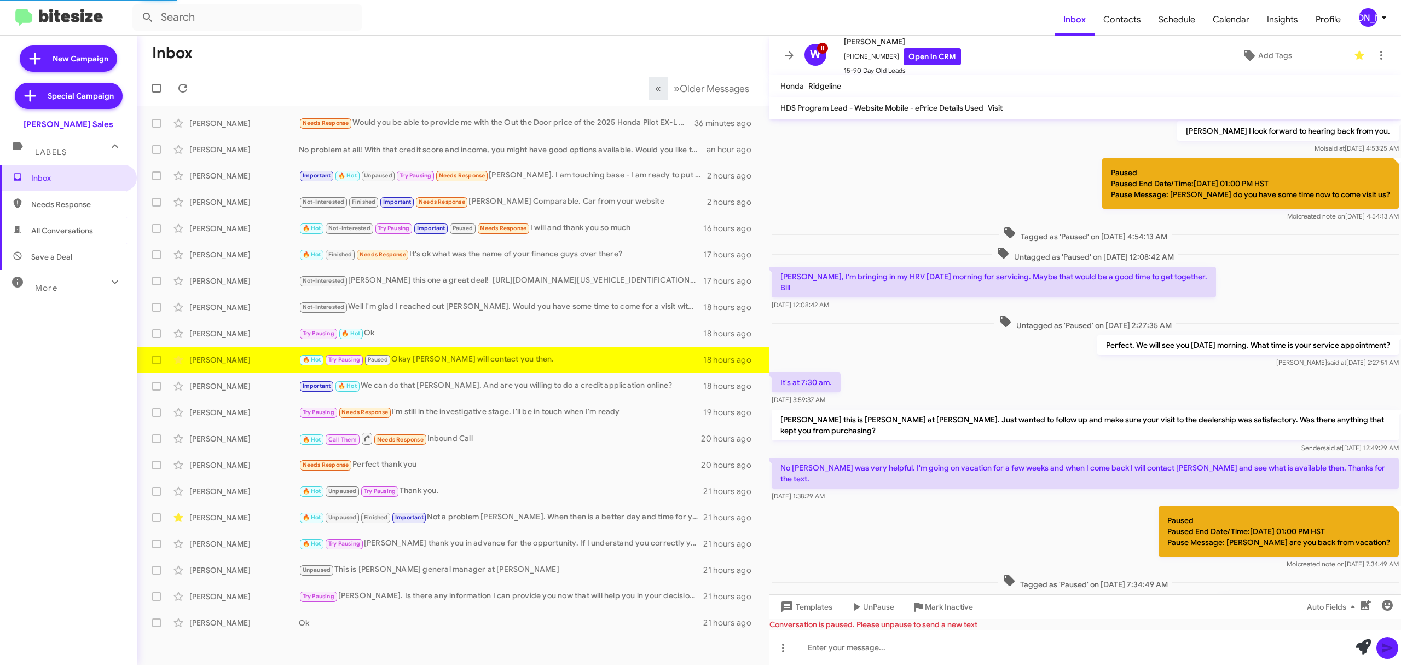
scroll to position [337, 0]
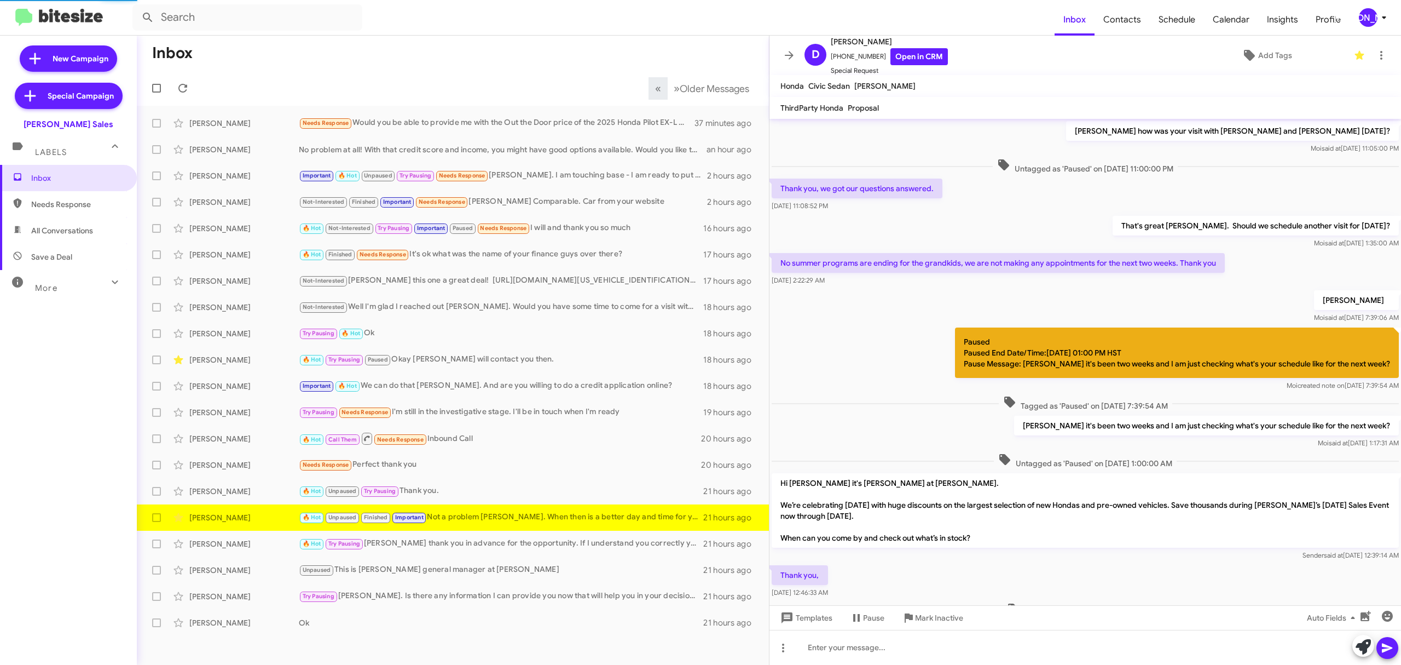
scroll to position [342, 0]
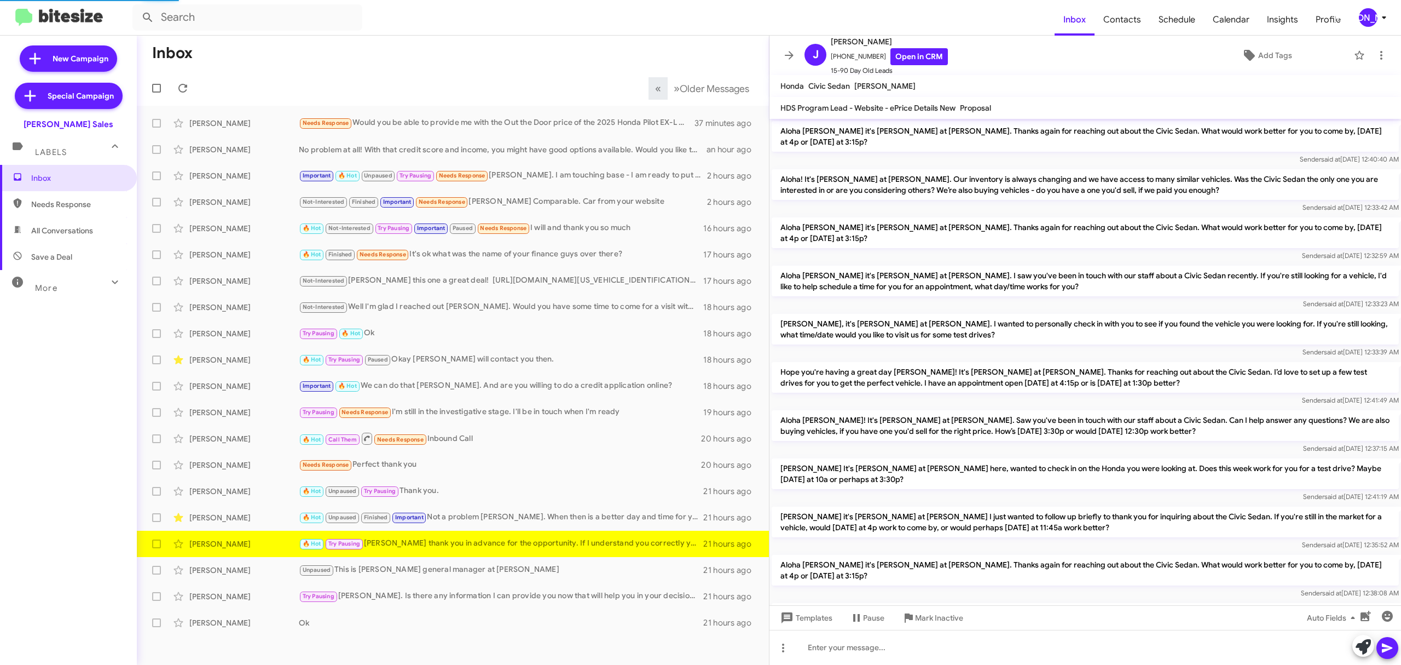
scroll to position [510, 0]
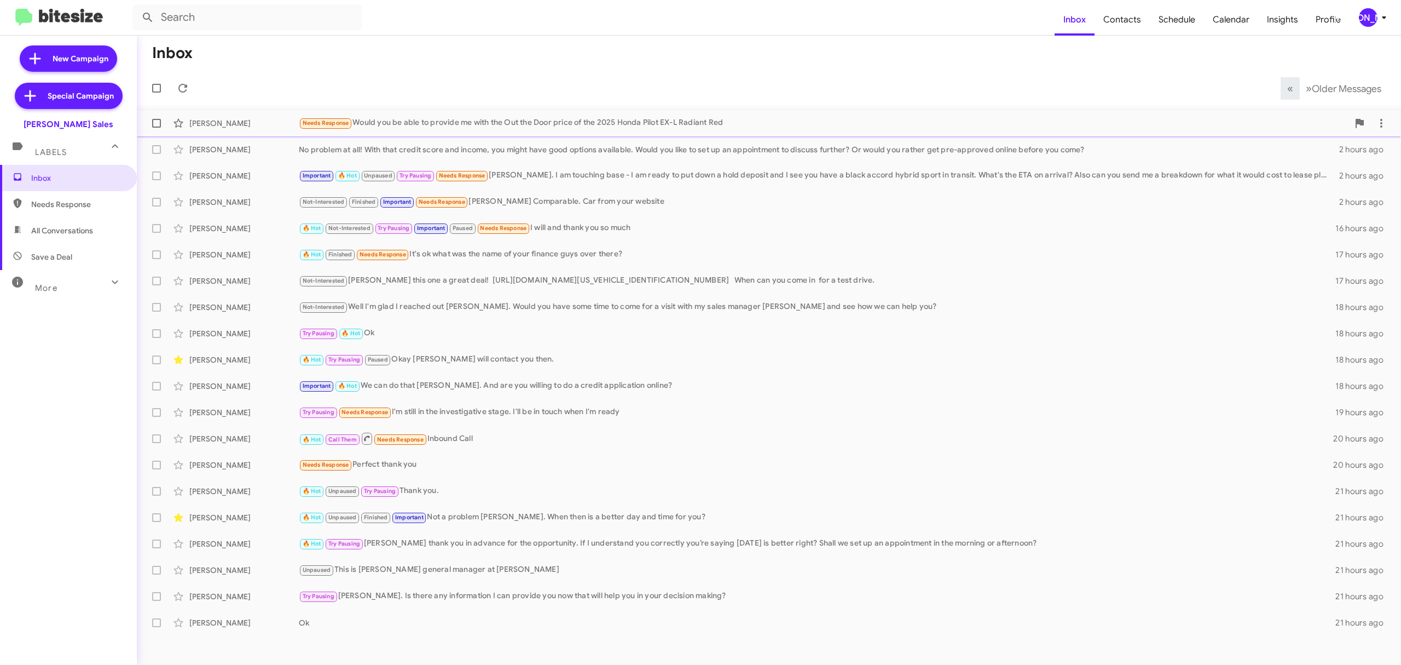
click at [160, 123] on span at bounding box center [156, 123] width 9 height 9
click at [157, 128] on input "checkbox" at bounding box center [156, 128] width 1 height 1
checkbox input "true"
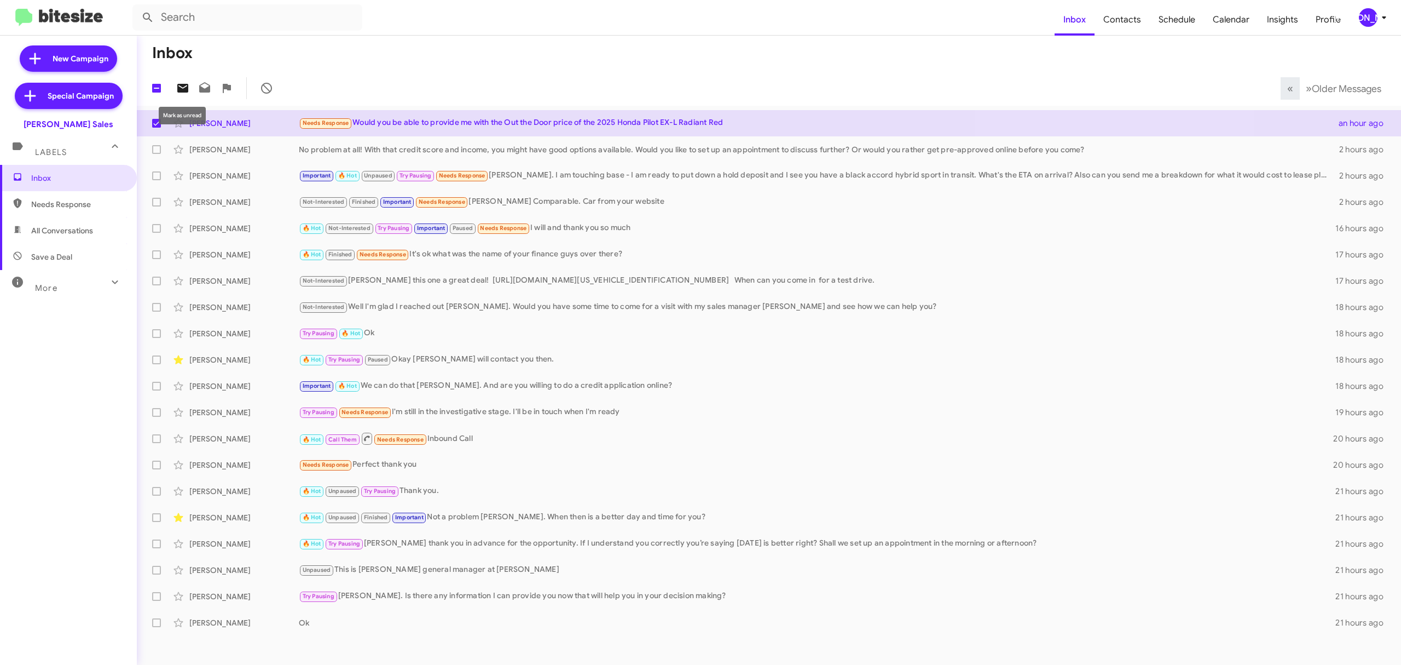
click at [184, 90] on icon at bounding box center [182, 88] width 11 height 9
click at [1364, 14] on div "[PERSON_NAME]" at bounding box center [1368, 17] width 19 height 19
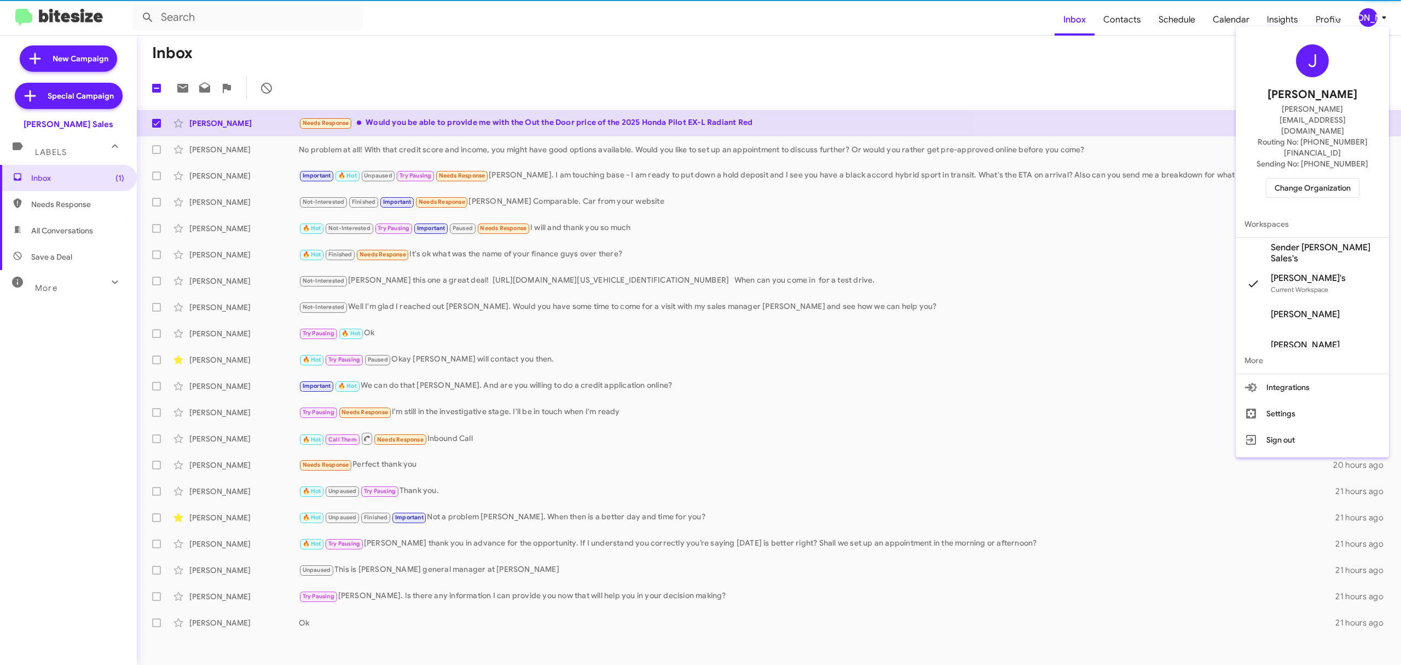
click at [1308, 178] on span "Change Organization" at bounding box center [1313, 187] width 76 height 19
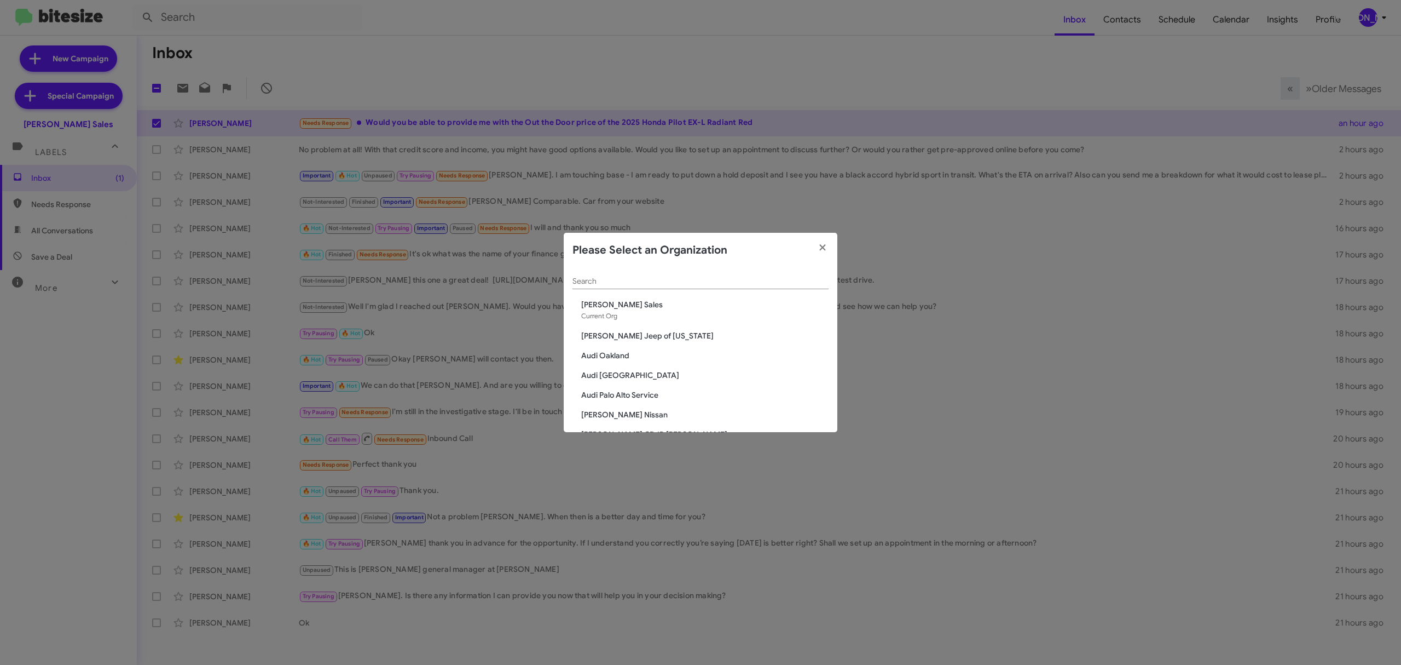
click at [636, 281] on input "Search" at bounding box center [701, 281] width 256 height 9
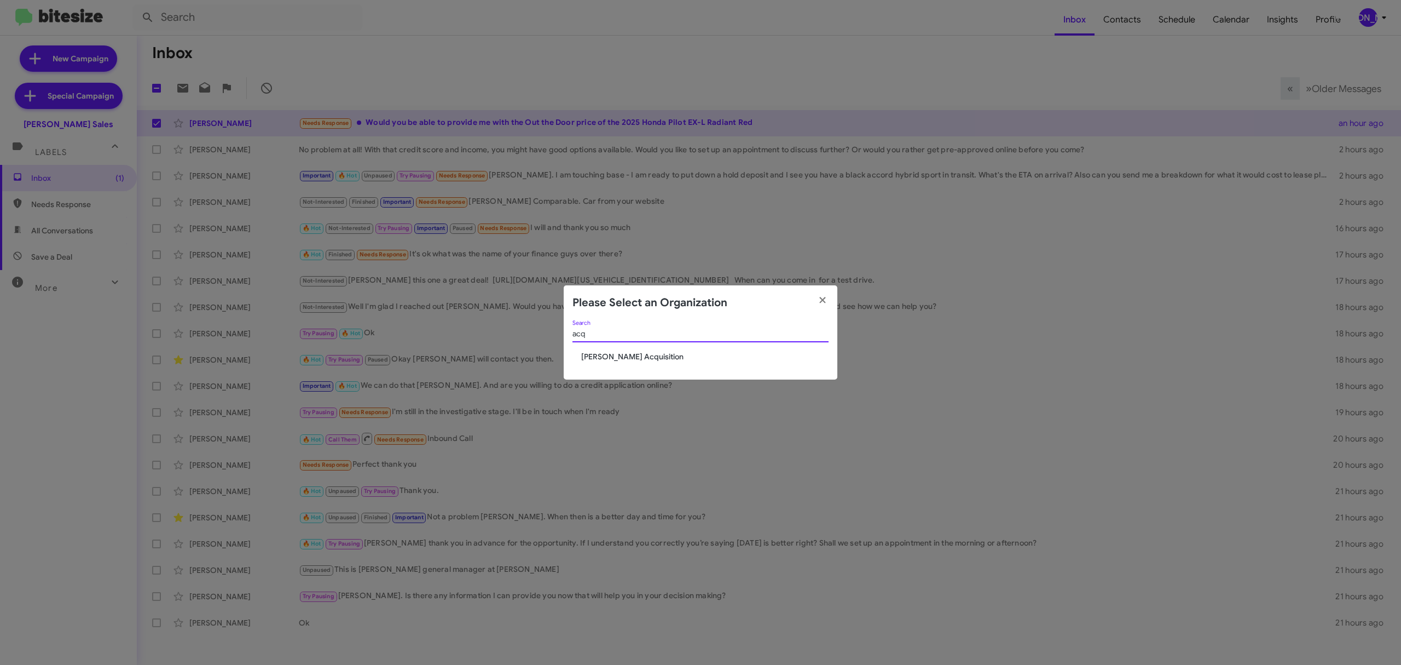
type input "acq"
click at [611, 358] on span "[PERSON_NAME] Acquisition" at bounding box center [704, 356] width 247 height 11
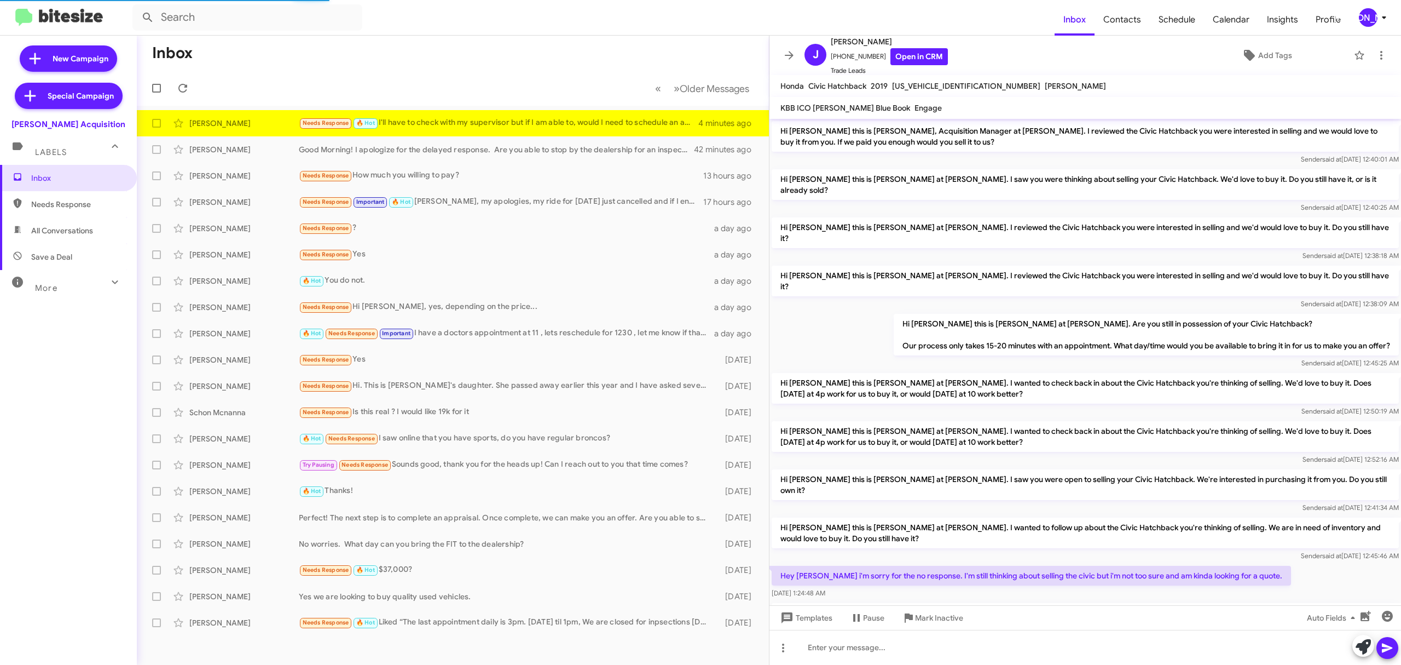
scroll to position [70, 0]
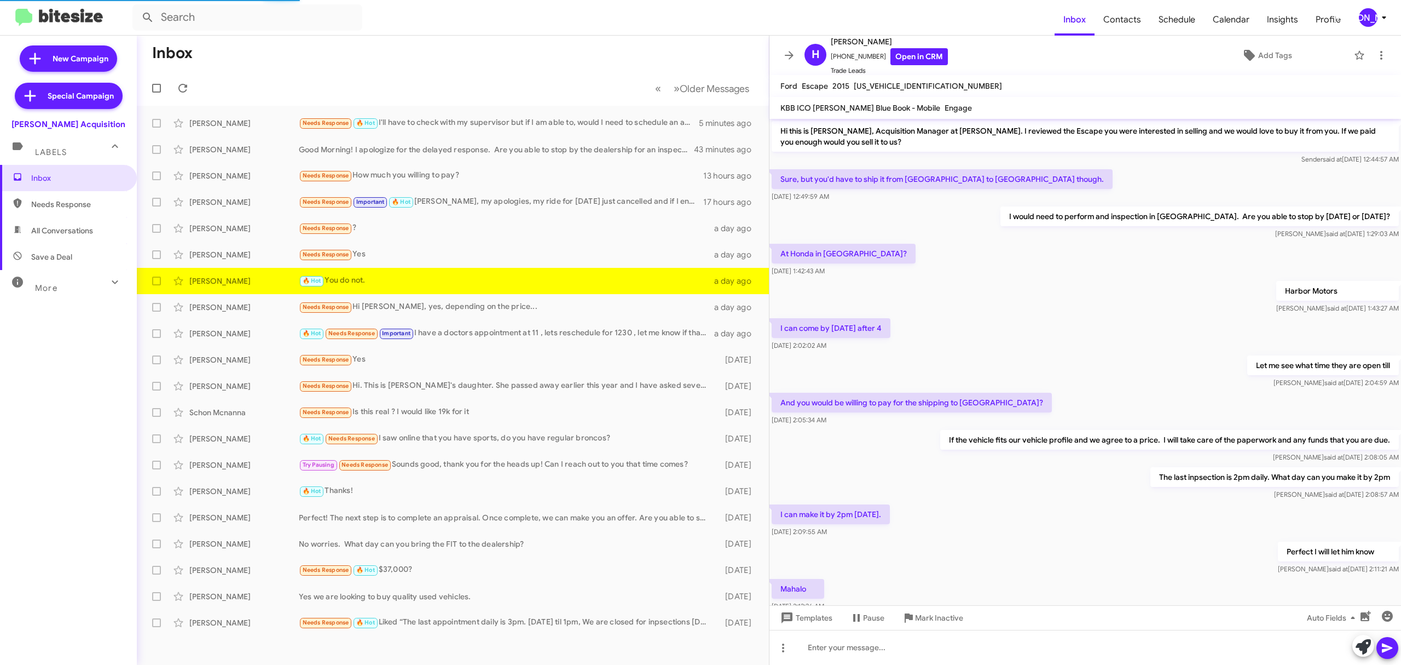
scroll to position [164, 0]
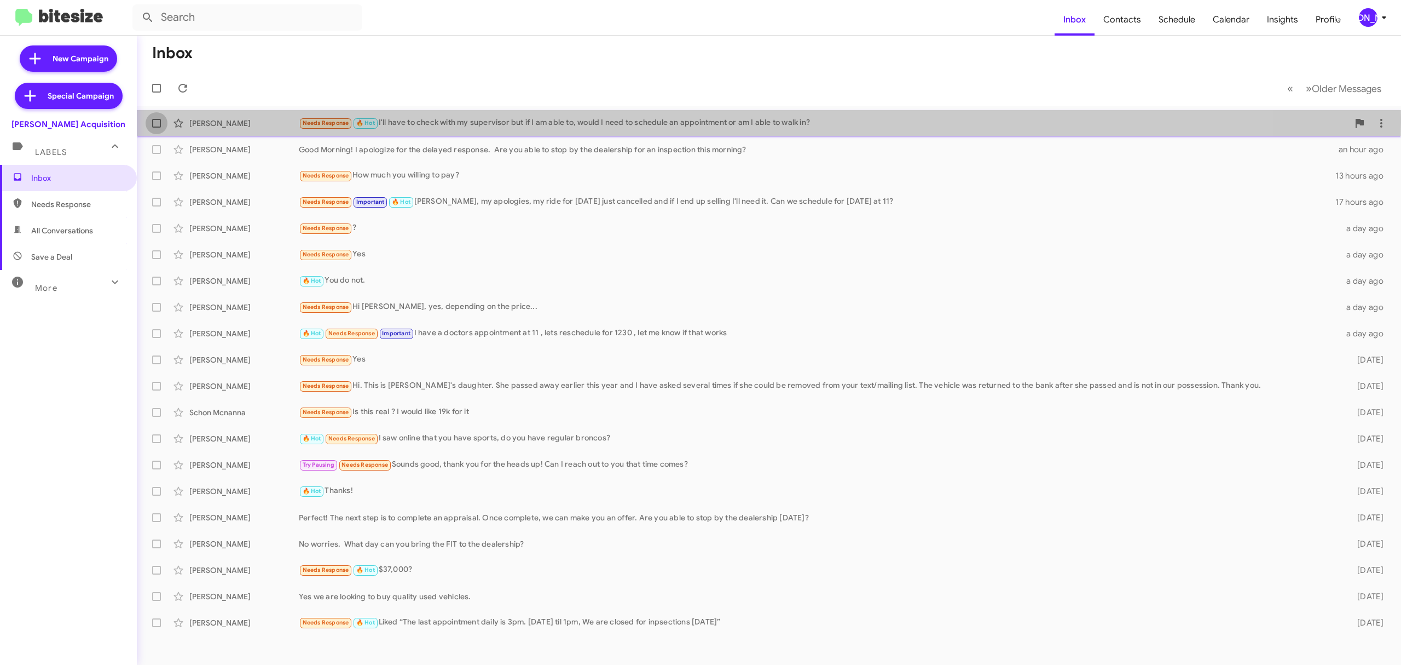
click at [155, 118] on label at bounding box center [157, 123] width 22 height 22
click at [156, 128] on input "checkbox" at bounding box center [156, 128] width 1 height 1
checkbox input "true"
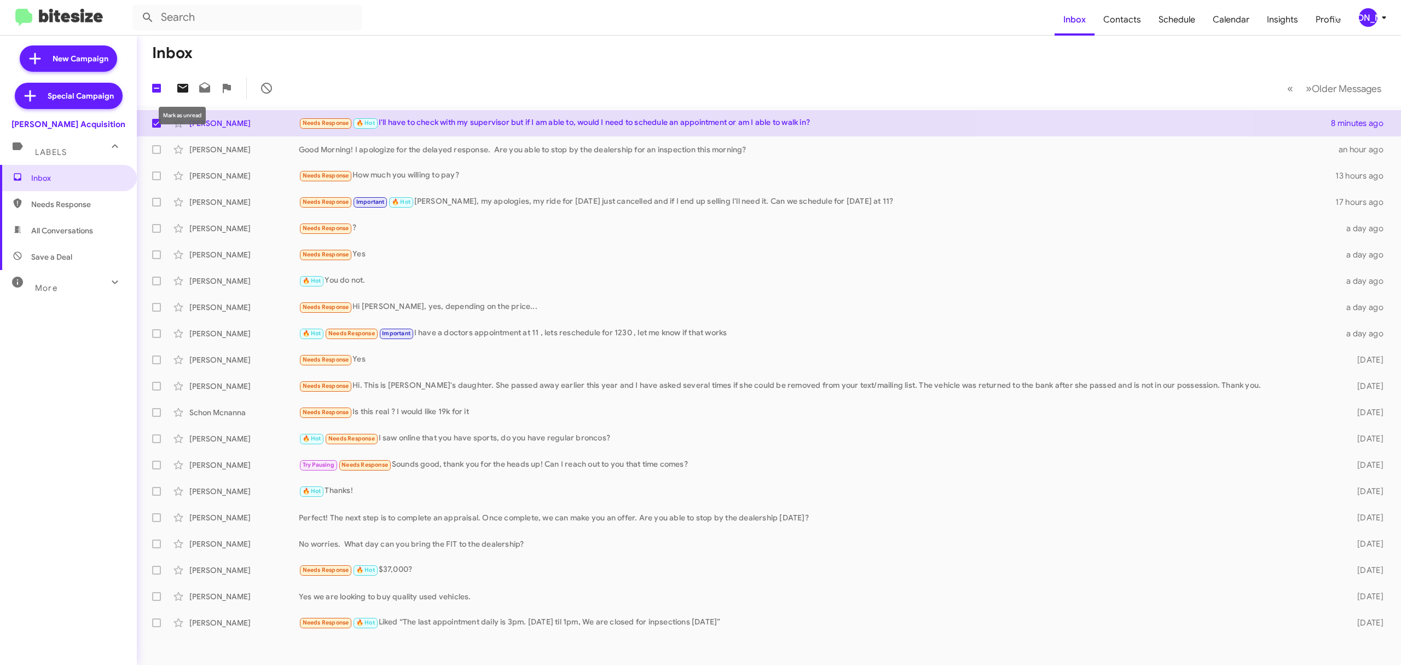
click at [189, 91] on span at bounding box center [183, 88] width 22 height 13
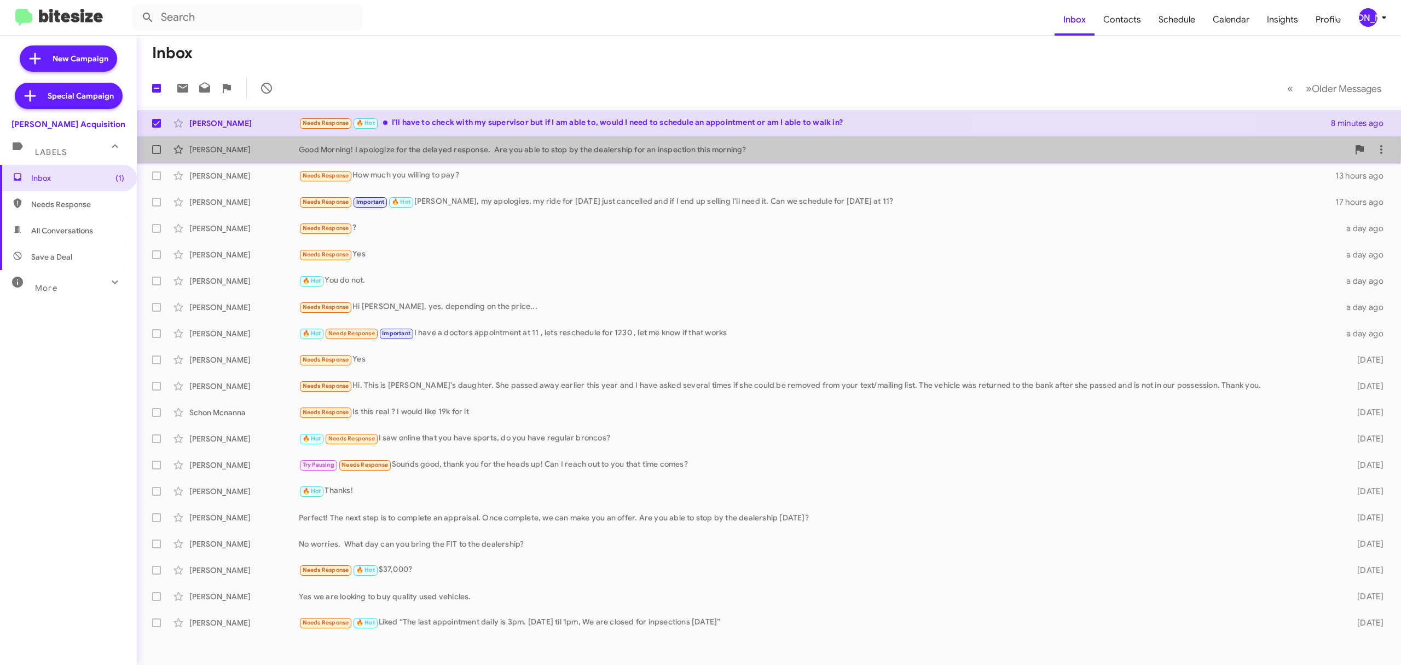
click at [494, 150] on div "Good Morning! I apologize for the delayed response. Are you able to stop by the…" at bounding box center [824, 149] width 1050 height 11
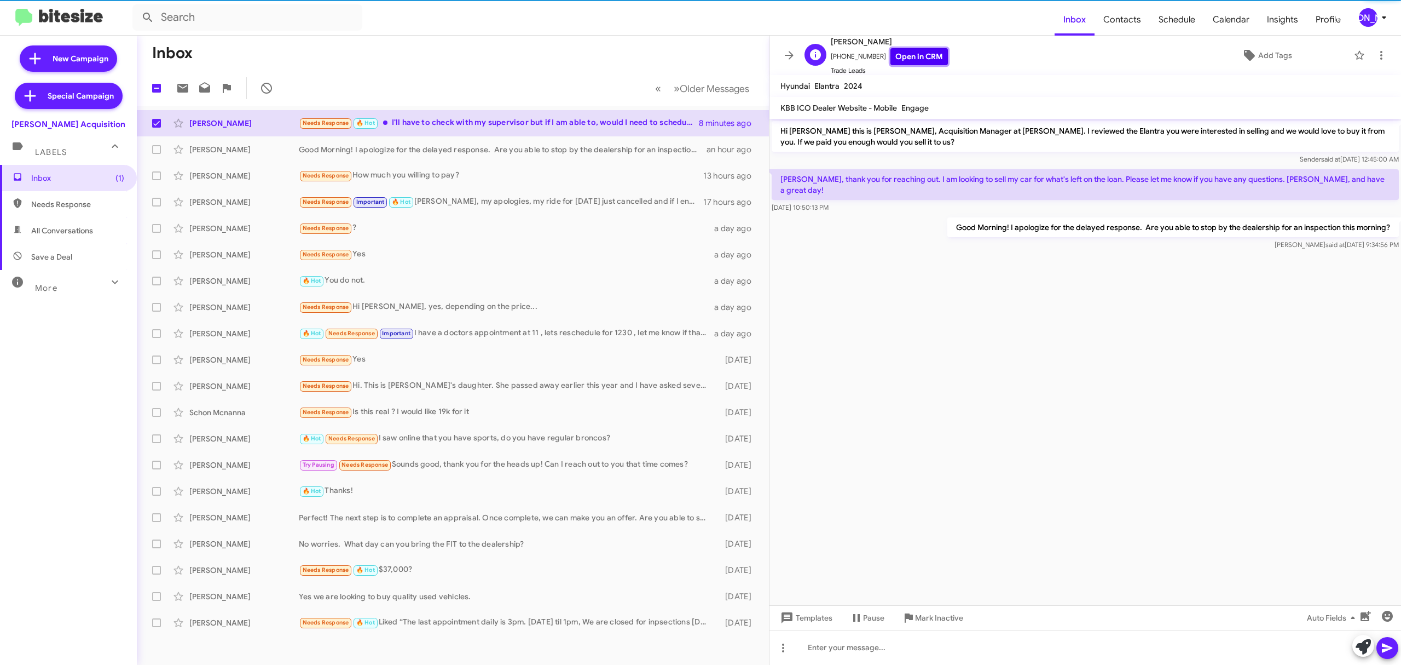
click at [901, 58] on link "Open in CRM" at bounding box center [919, 56] width 57 height 17
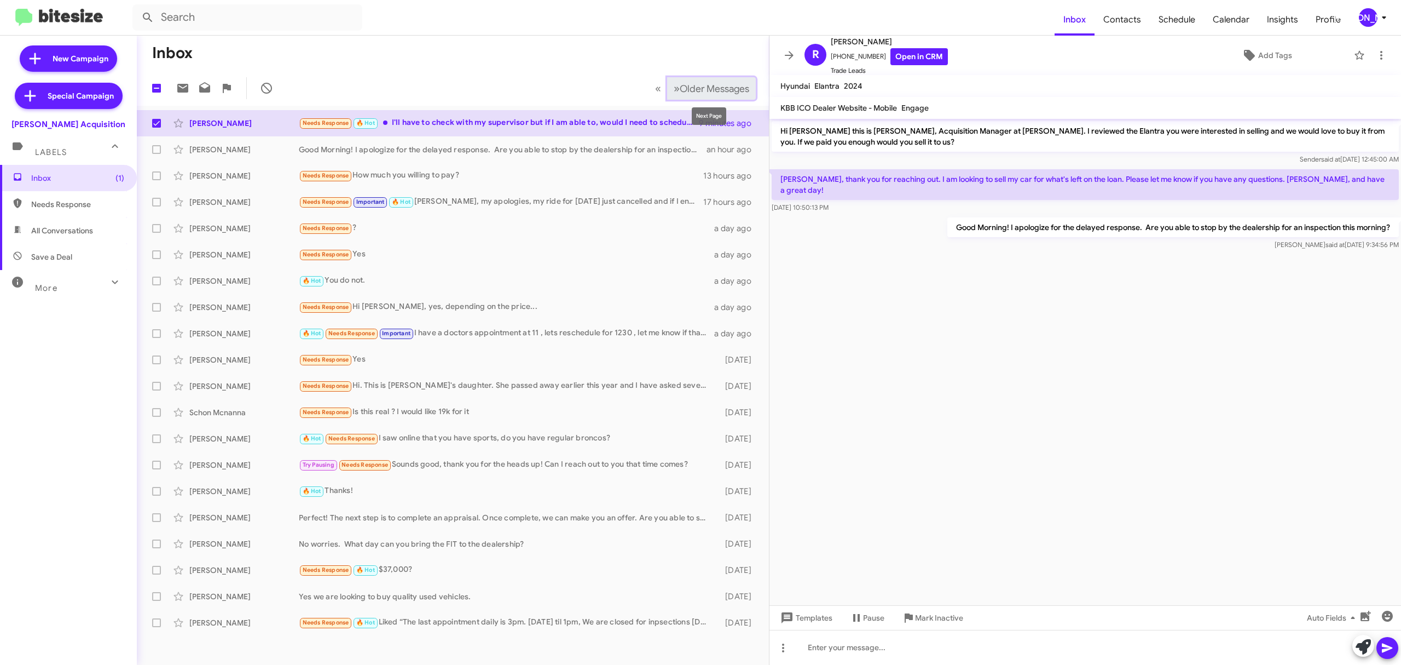
click at [704, 92] on span "Older Messages" at bounding box center [715, 89] width 70 height 12
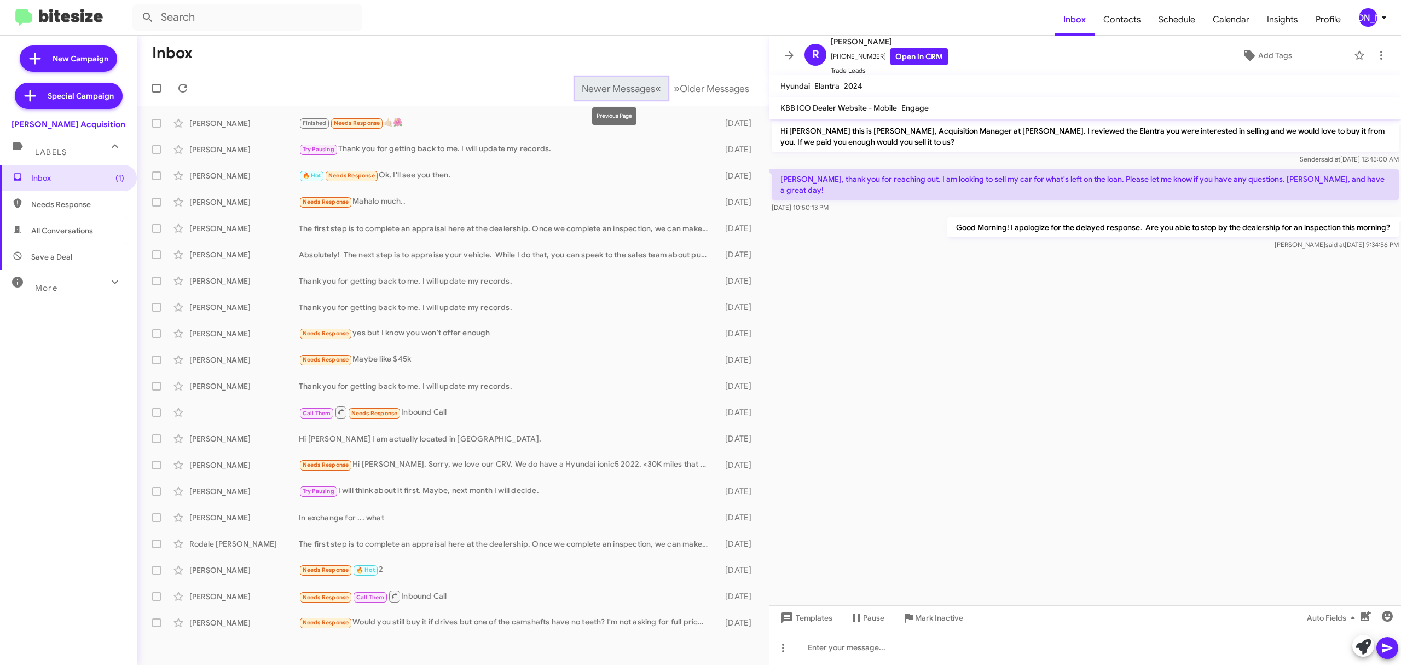
click at [633, 86] on span "Newer Messages" at bounding box center [618, 89] width 73 height 12
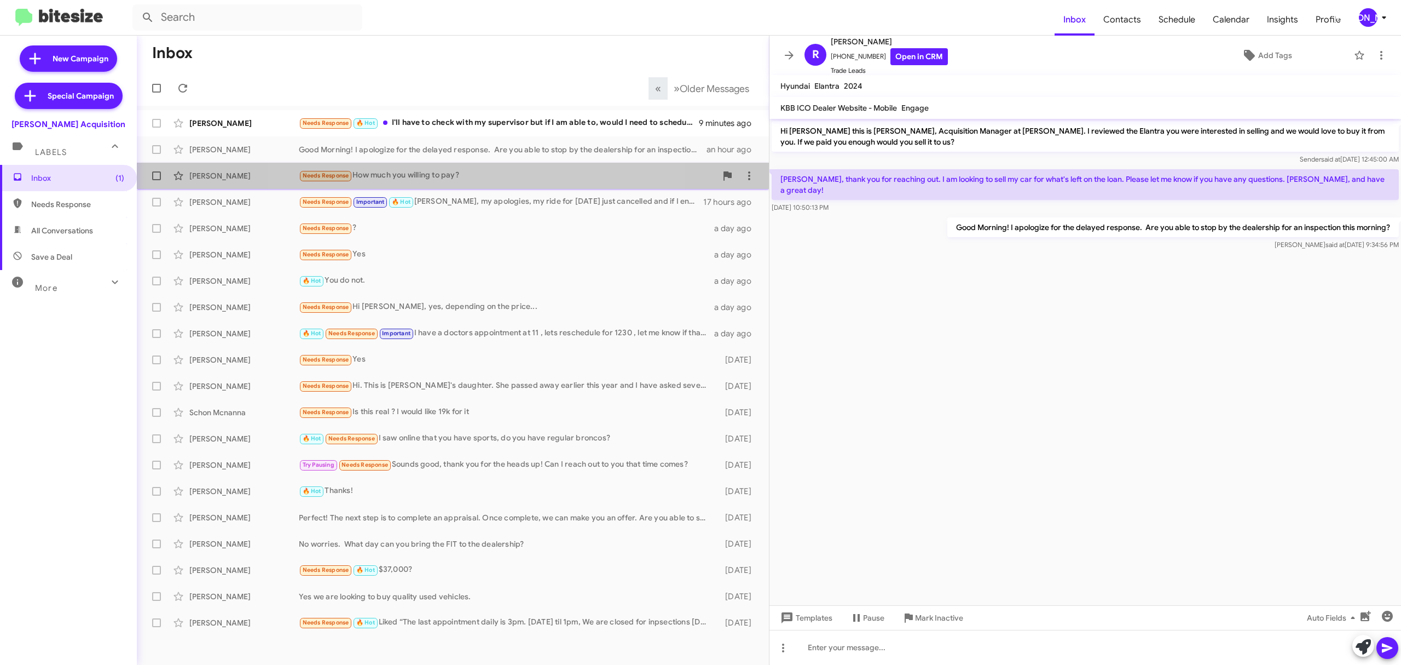
click at [449, 186] on div "James Agaran Needs Response How much you willing to pay? 14 hours ago" at bounding box center [453, 176] width 615 height 22
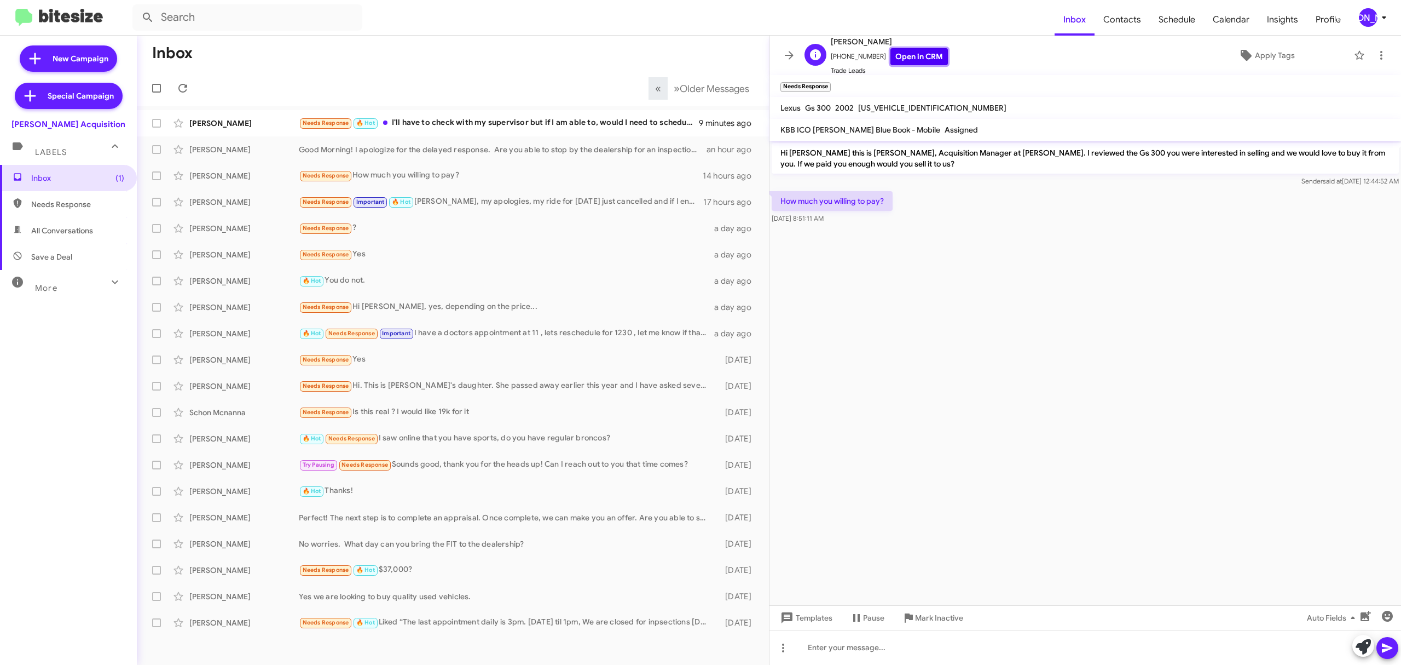
click at [900, 60] on link "Open in CRM" at bounding box center [919, 56] width 57 height 17
click at [484, 281] on div "🔥 Hot You do not." at bounding box center [508, 280] width 418 height 13
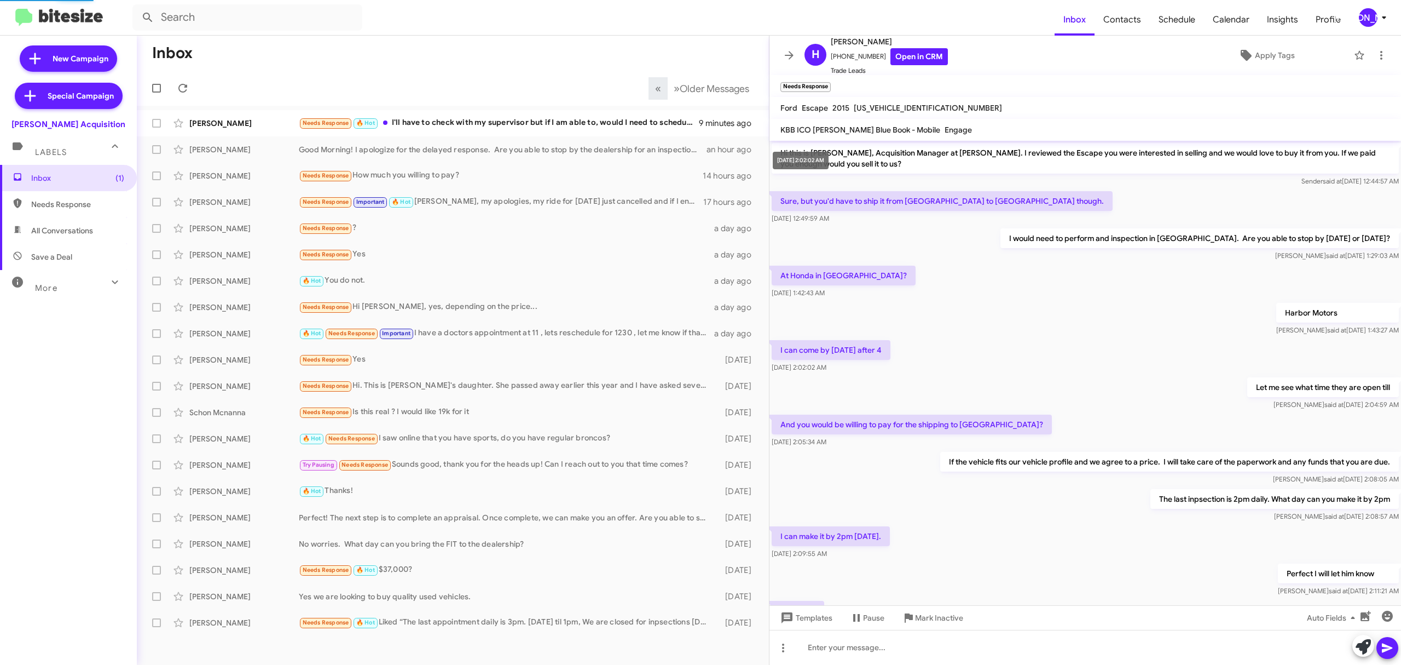
scroll to position [186, 0]
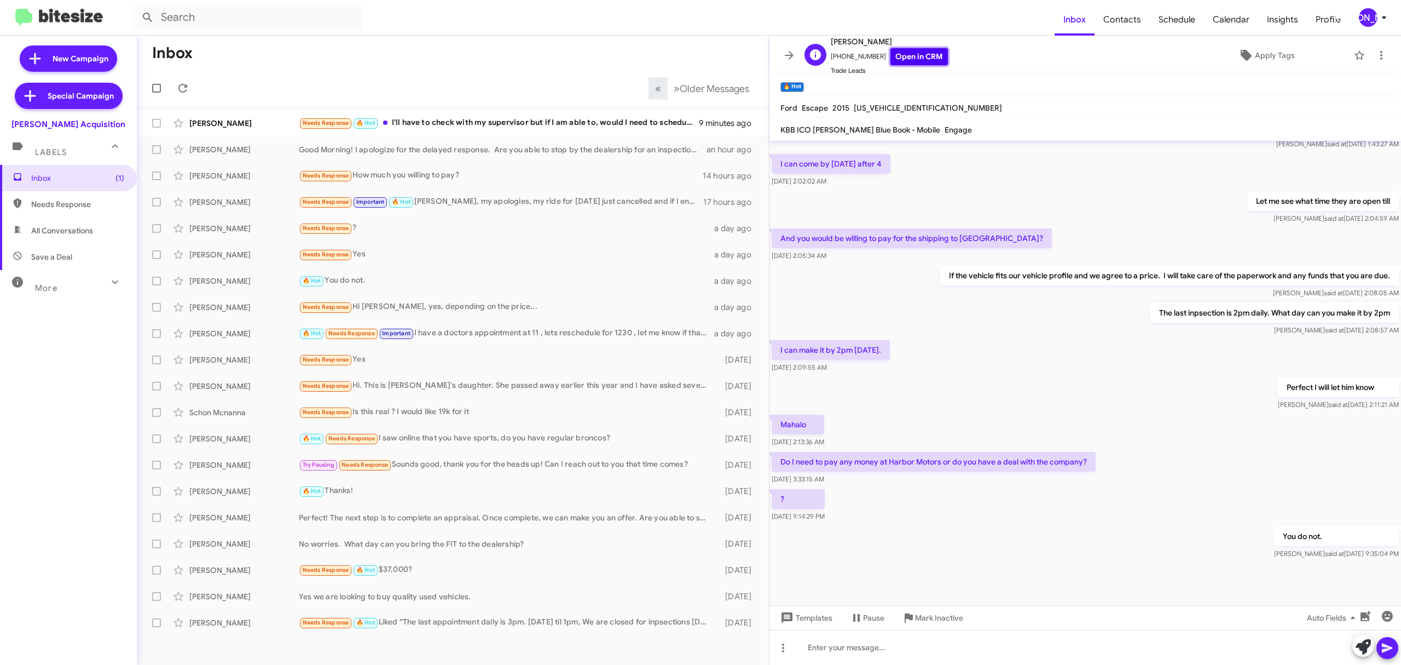
click at [918, 57] on link "Open in CRM" at bounding box center [919, 56] width 57 height 17
click at [1352, 14] on button "[PERSON_NAME]" at bounding box center [1369, 17] width 39 height 19
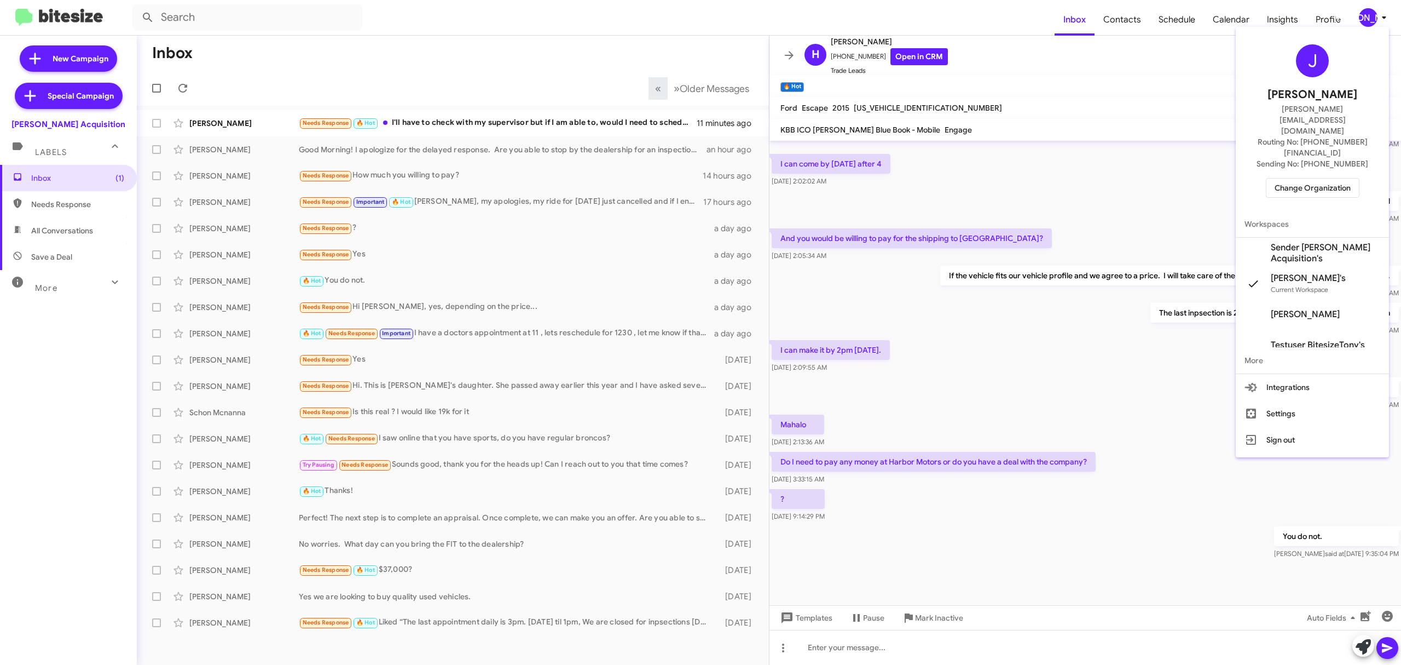
click at [1293, 178] on span "Change Organization" at bounding box center [1313, 187] width 76 height 19
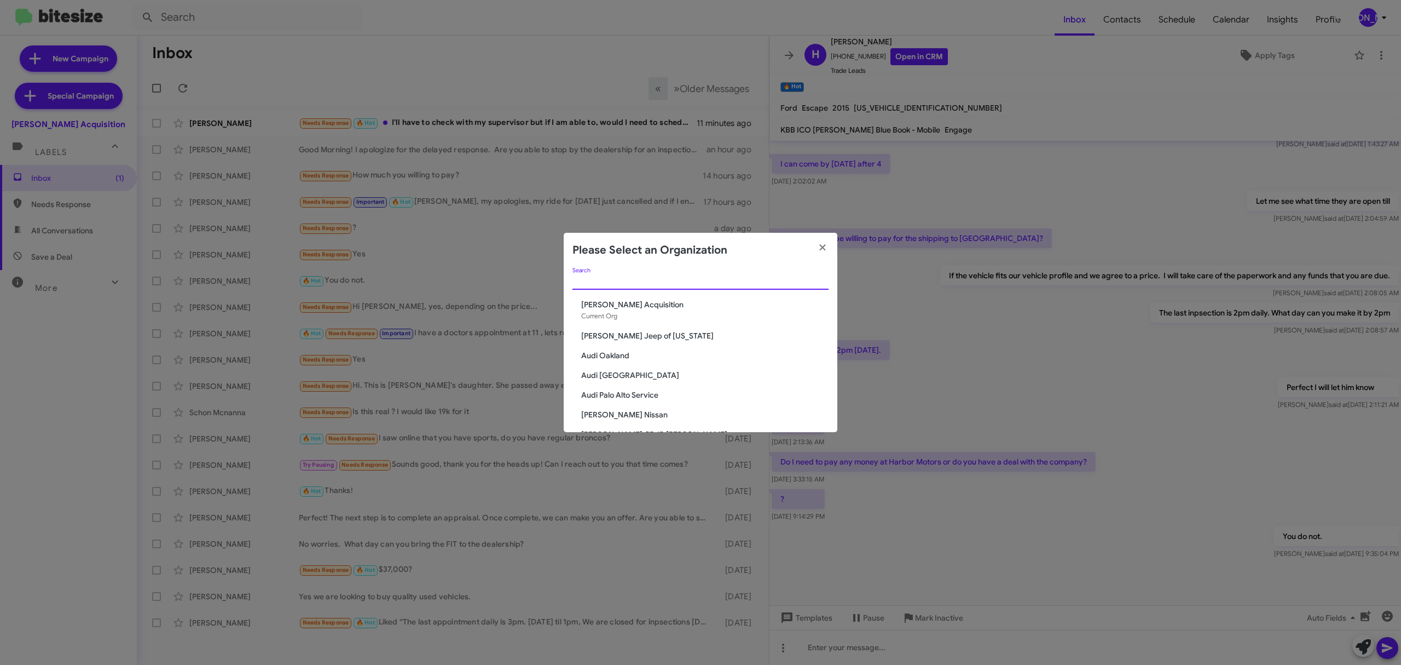
drag, startPoint x: 598, startPoint y: 282, endPoint x: 602, endPoint y: 278, distance: 5.8
click at [600, 281] on input "Search" at bounding box center [701, 281] width 256 height 9
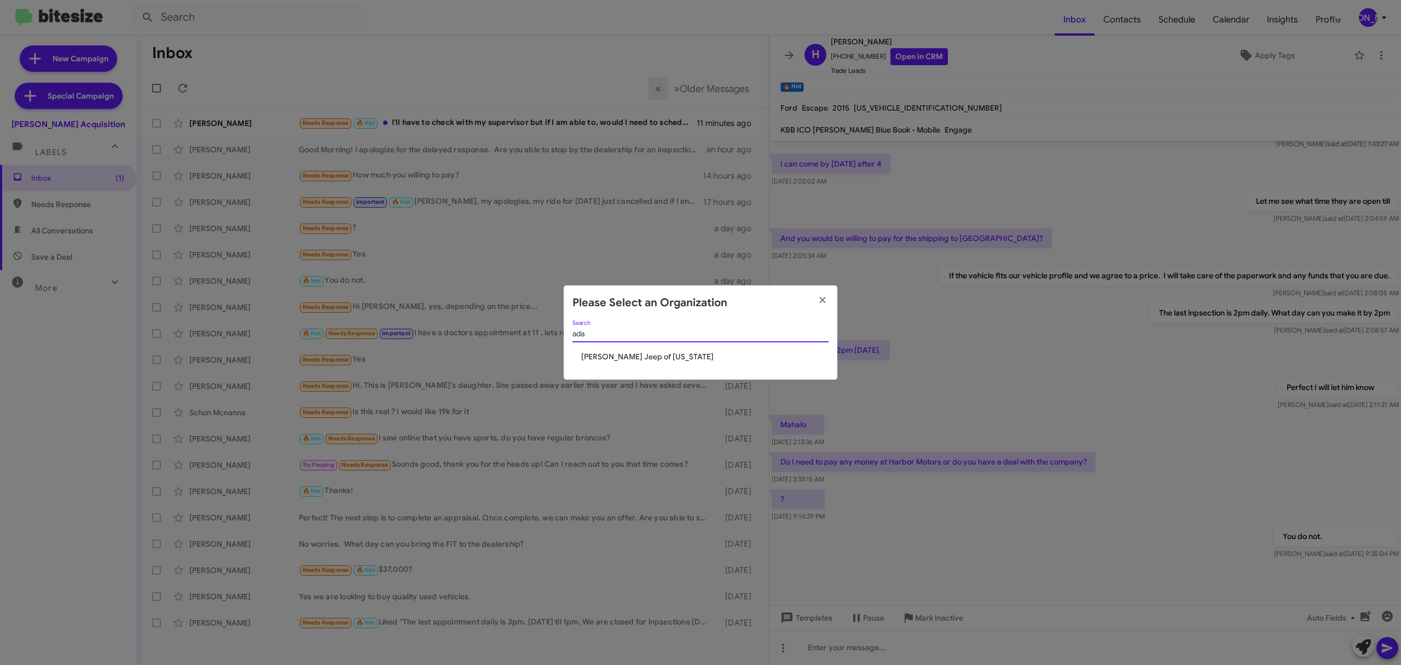
type input "ada"
click at [607, 349] on div "ada Search" at bounding box center [701, 335] width 256 height 31
click at [608, 354] on span "[PERSON_NAME] Jeep of [US_STATE]" at bounding box center [704, 356] width 247 height 11
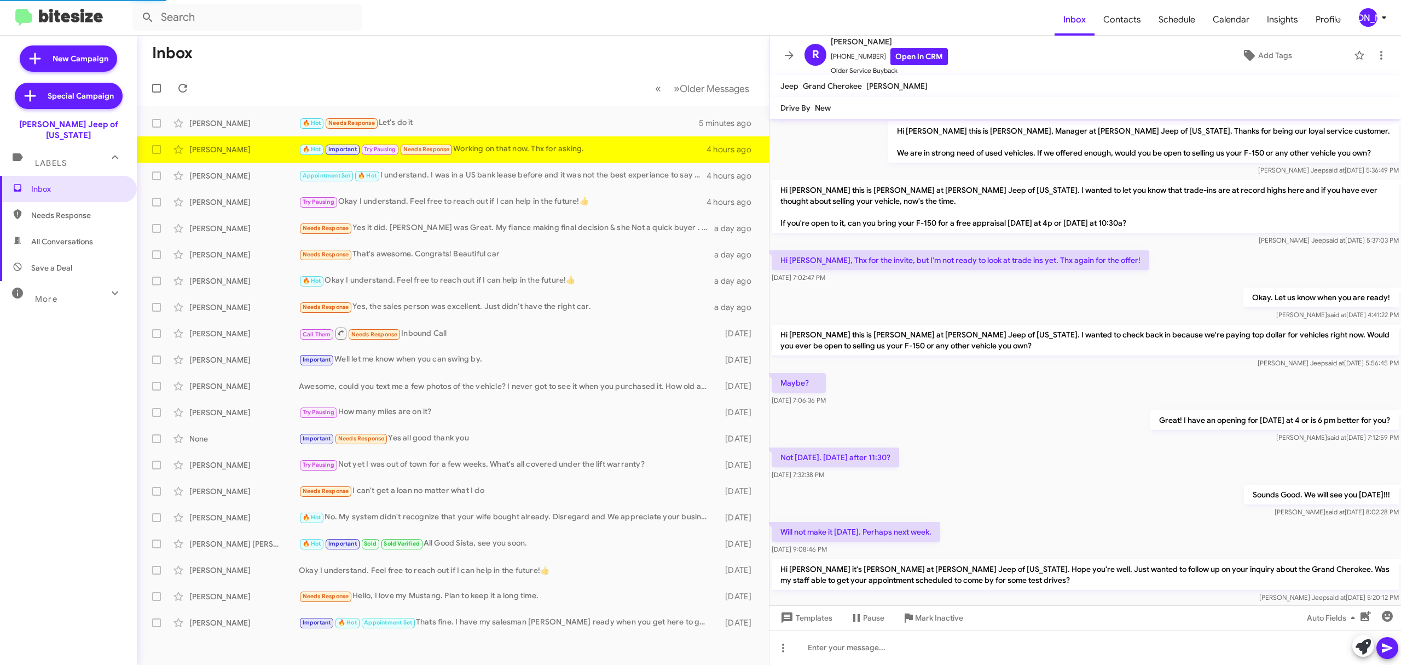
scroll to position [70, 0]
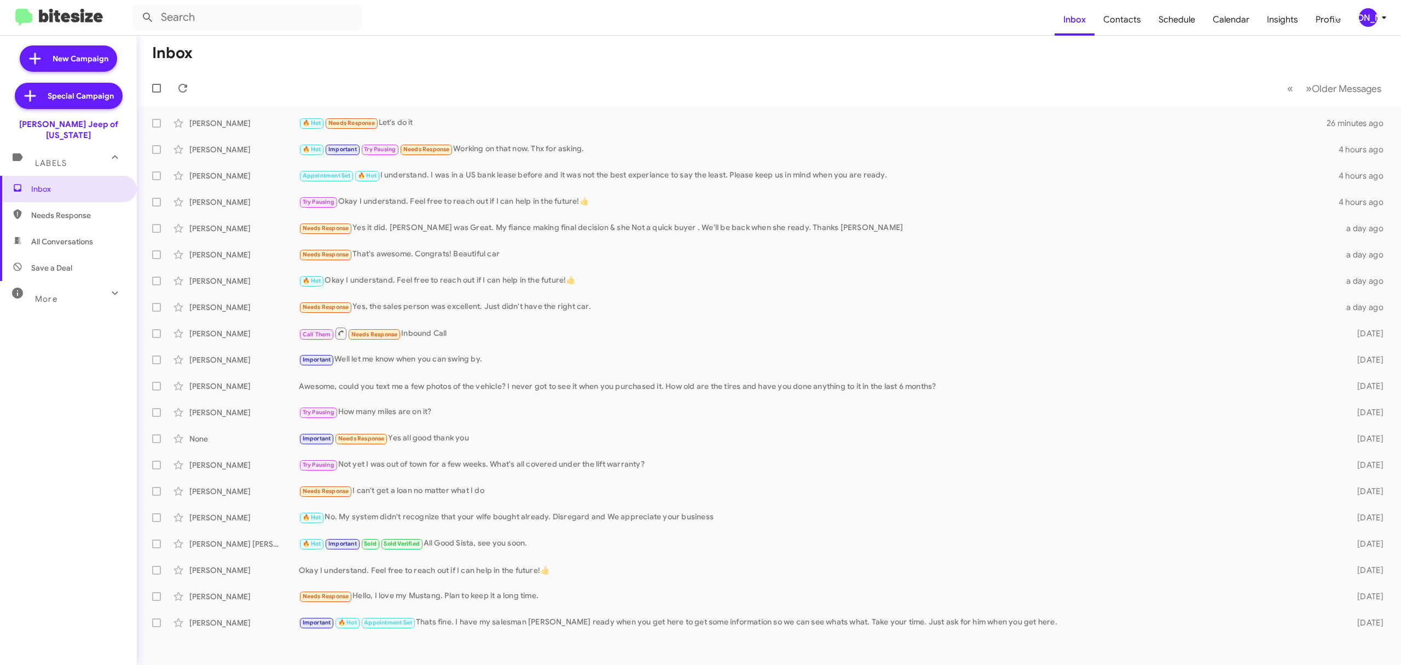
click at [1368, 23] on div "[PERSON_NAME]" at bounding box center [1368, 17] width 19 height 19
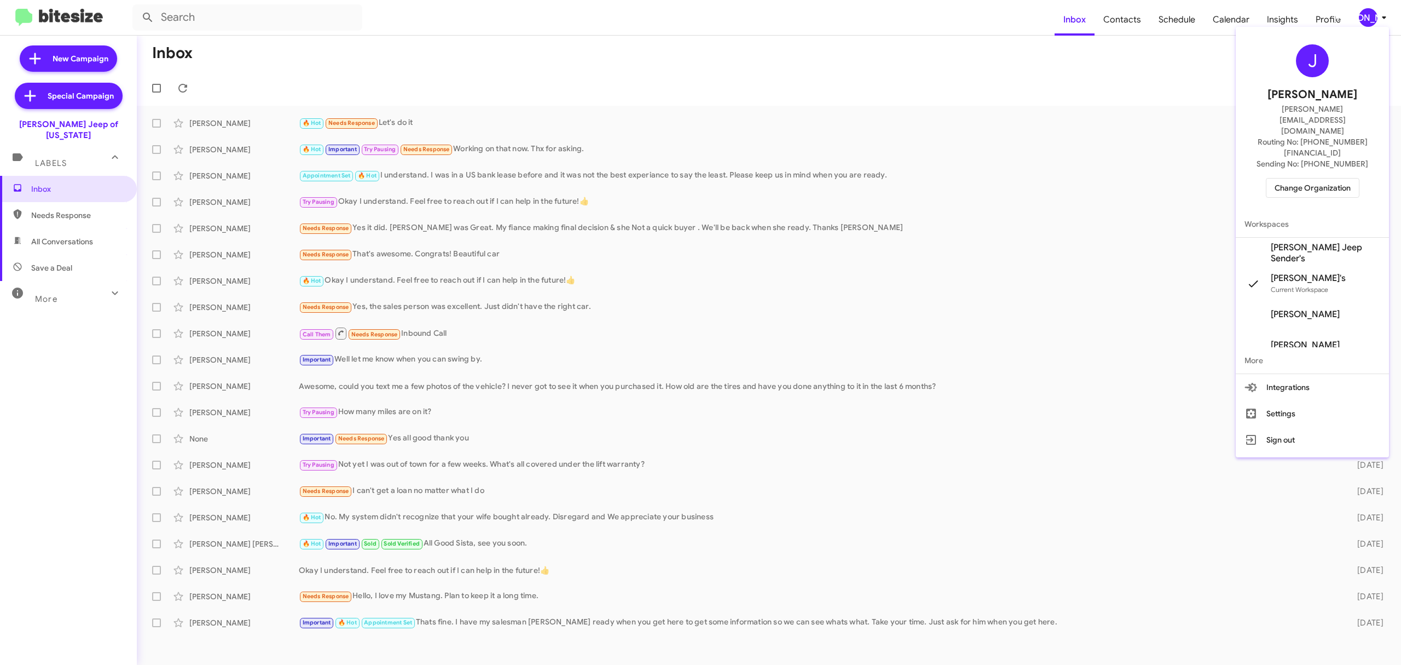
click at [1304, 178] on span "Change Organization" at bounding box center [1313, 187] width 76 height 19
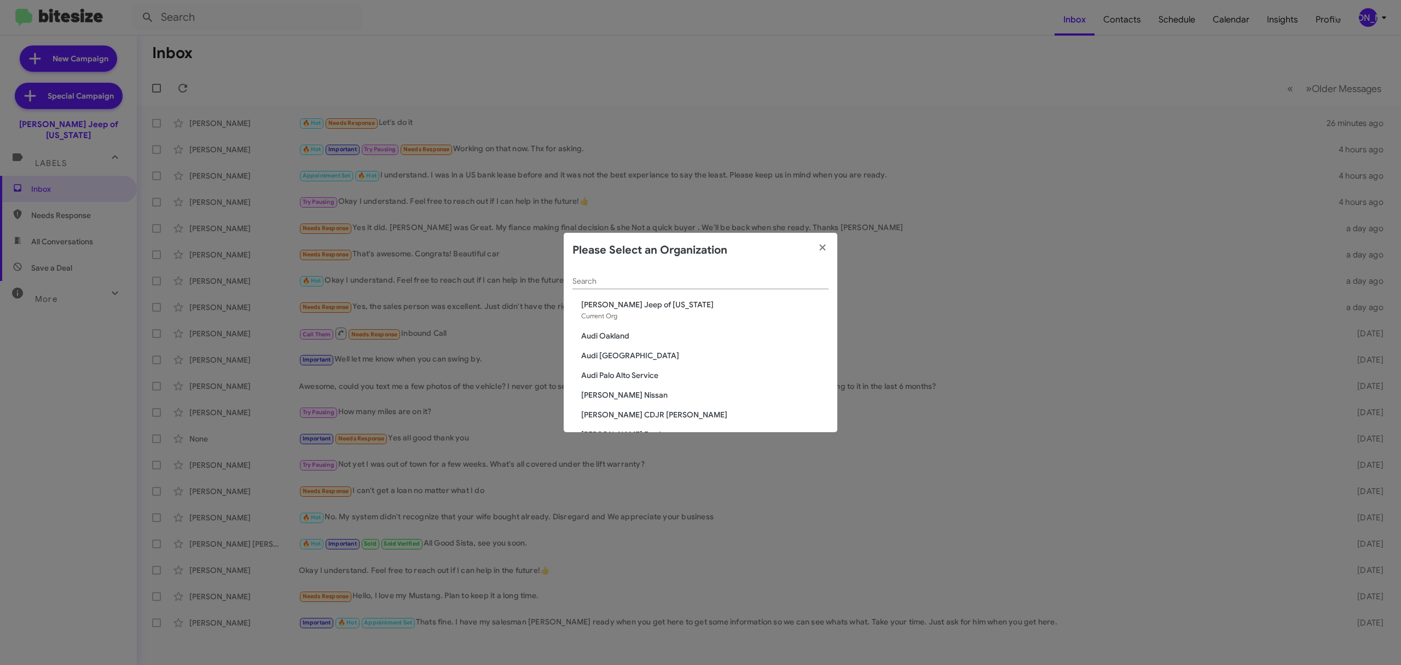
click at [714, 275] on div "Search" at bounding box center [701, 278] width 256 height 21
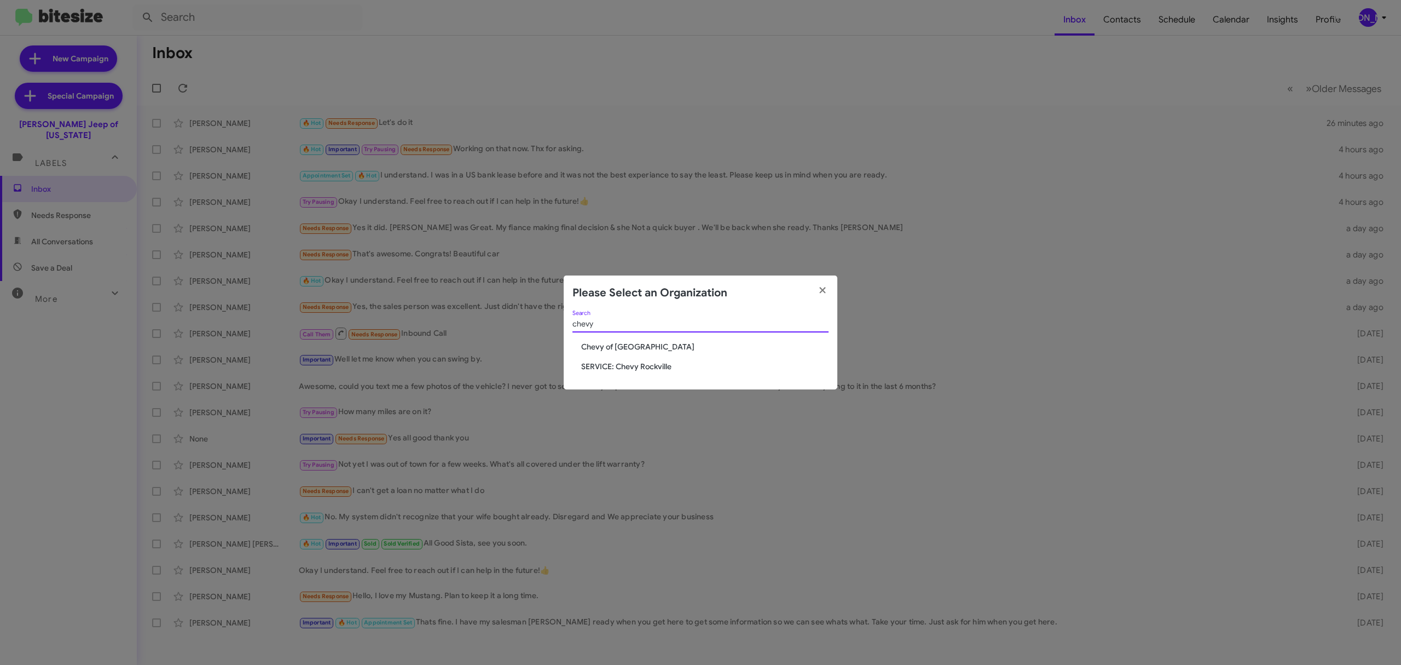
type input "chevy"
click at [984, 56] on modal-container "Please Select an Organization chevy Search Chevy of Rockville SERVICE: Chevy Ro…" at bounding box center [700, 332] width 1401 height 665
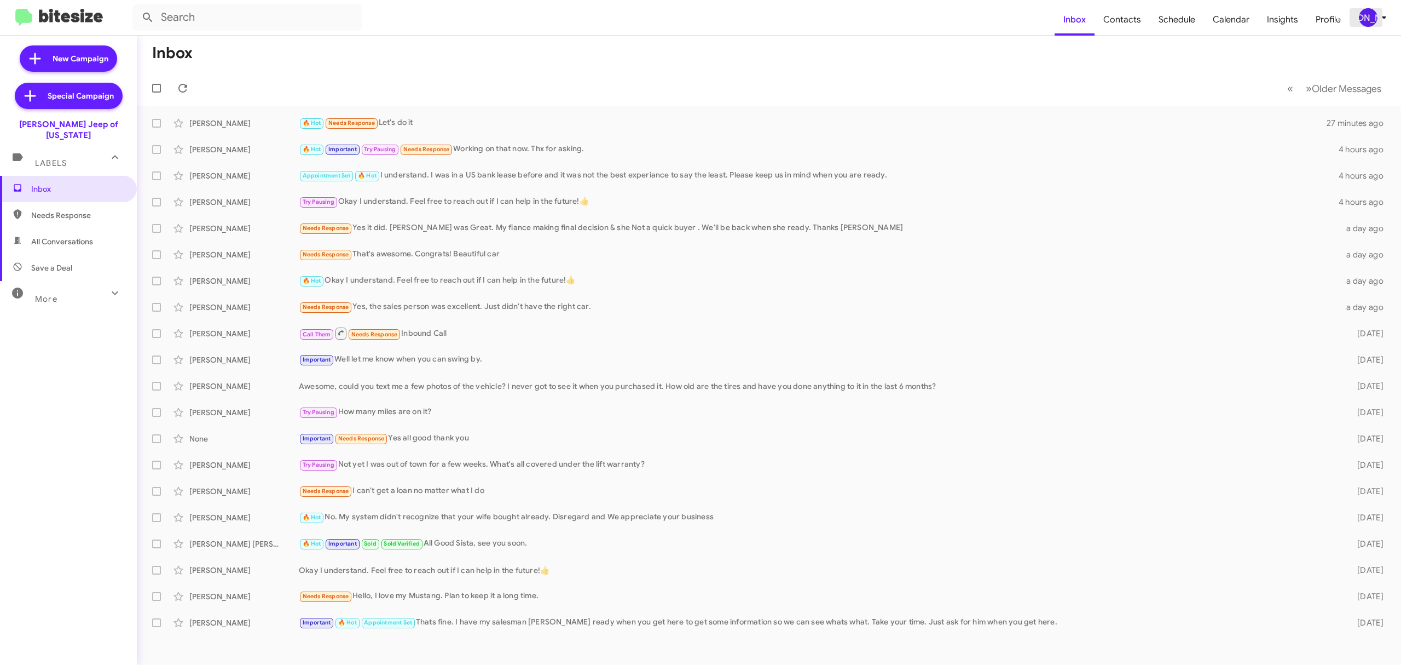
click at [1363, 14] on div "[PERSON_NAME]" at bounding box center [1368, 17] width 19 height 19
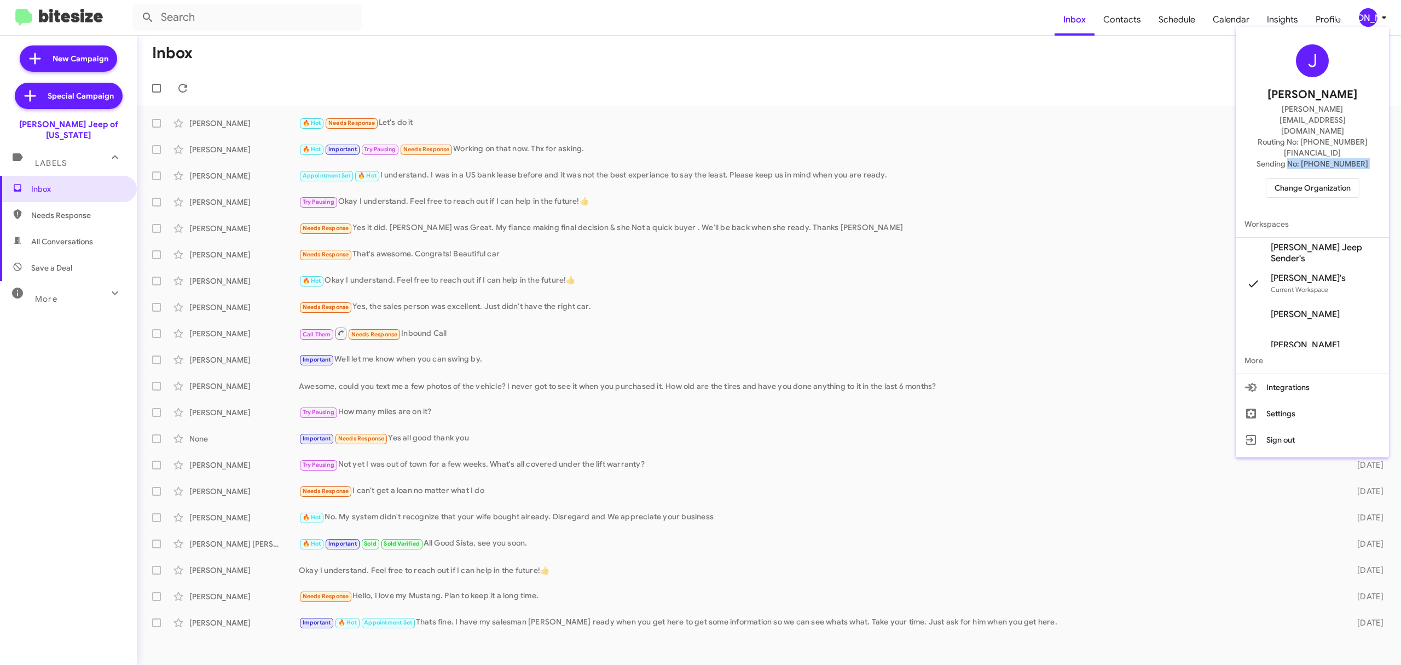
click at [1299, 143] on div "J Jason Apdua jason@bitesize.co Routing No: +1 (443) 564-4560 Sending No: +1 (4…" at bounding box center [1312, 121] width 153 height 180
click at [1297, 178] on span "Change Organization" at bounding box center [1313, 187] width 76 height 19
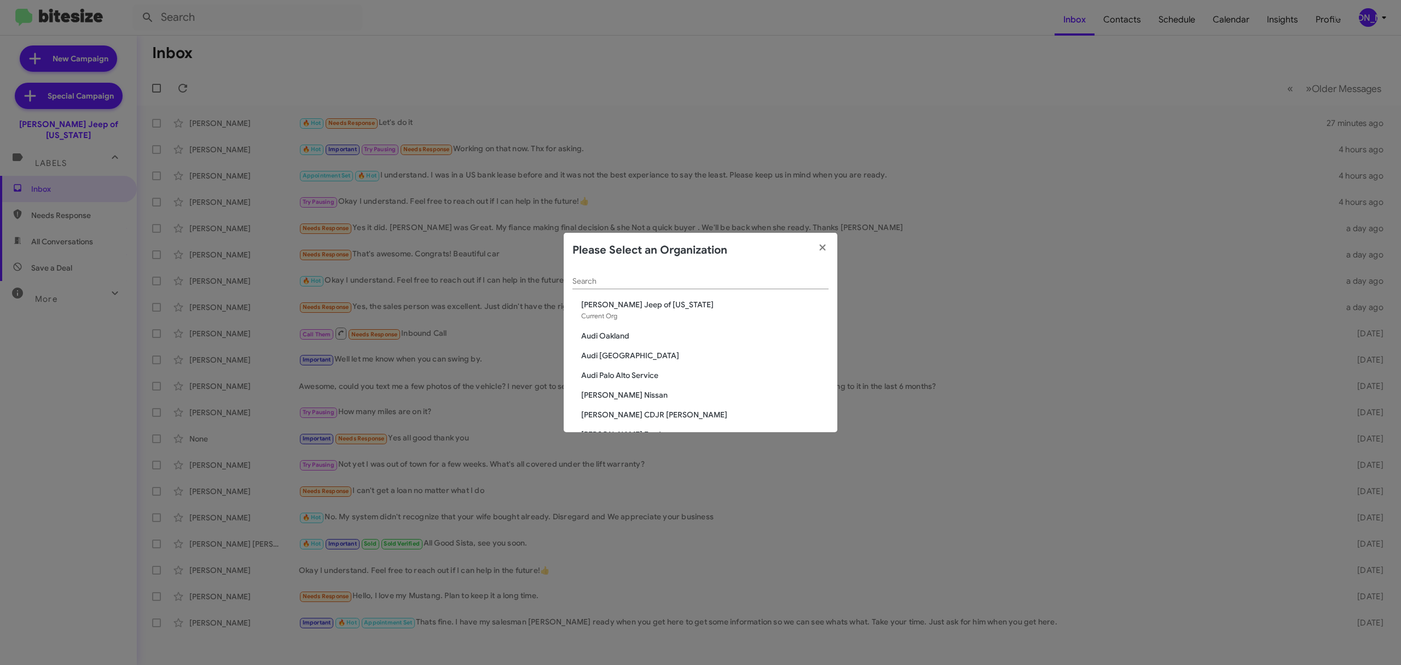
click at [672, 281] on input "Search" at bounding box center [701, 281] width 256 height 9
type input "chevy"
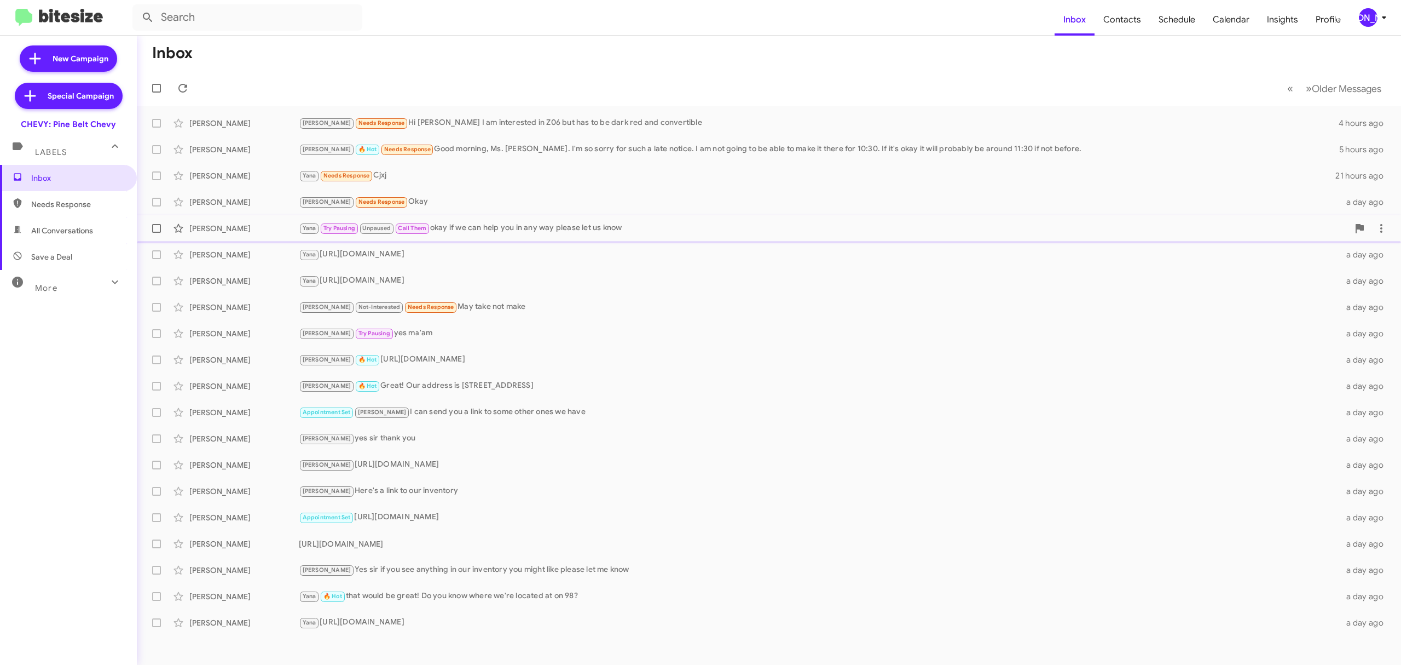
click at [161, 229] on label at bounding box center [157, 228] width 22 height 22
click at [157, 233] on input "checkbox" at bounding box center [156, 233] width 1 height 1
checkbox input "true"
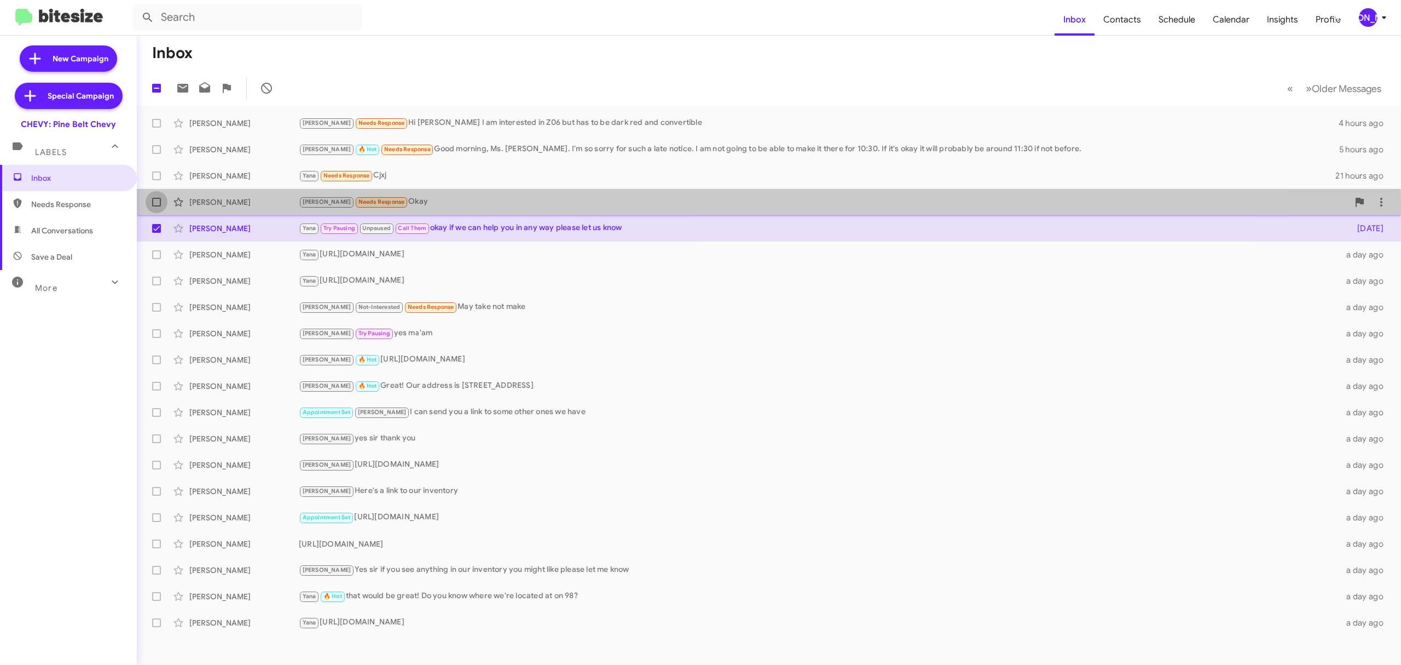
click at [163, 205] on label at bounding box center [157, 202] width 22 height 22
click at [157, 206] on input "checkbox" at bounding box center [156, 206] width 1 height 1
checkbox input "true"
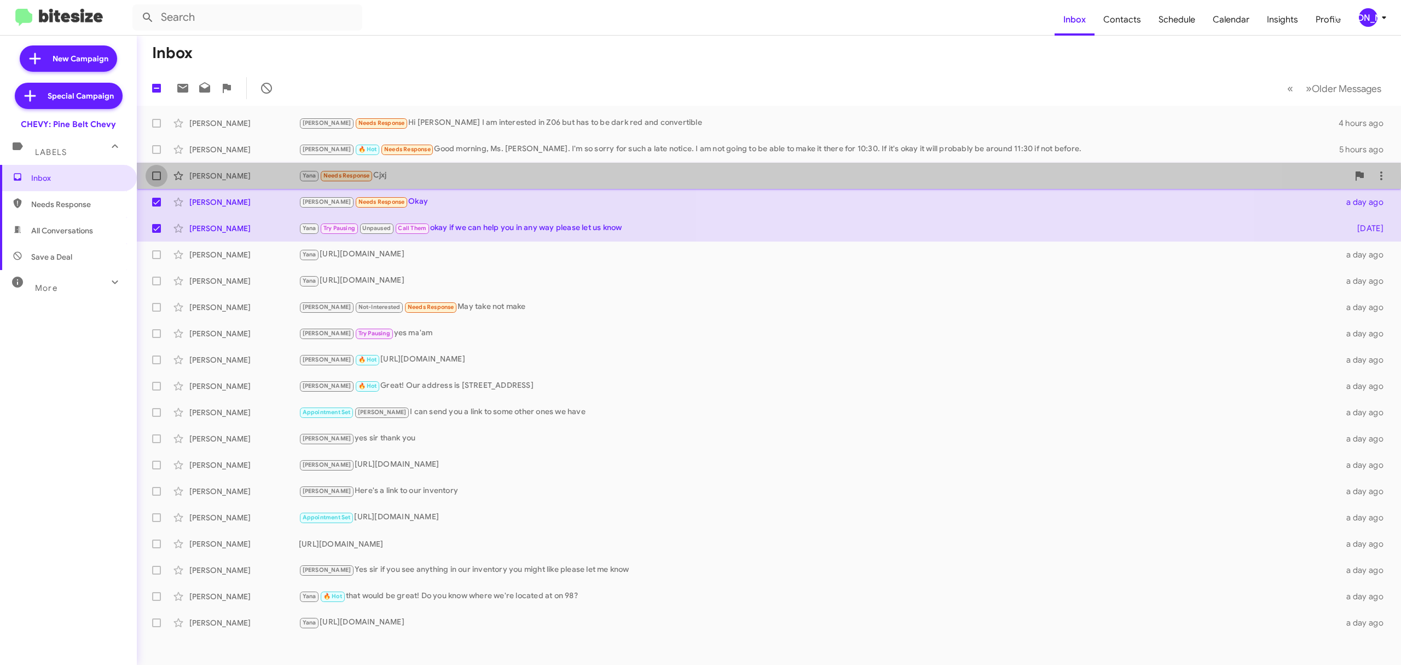
click at [160, 176] on span at bounding box center [156, 175] width 9 height 9
click at [157, 180] on input "checkbox" at bounding box center [156, 180] width 1 height 1
checkbox input "true"
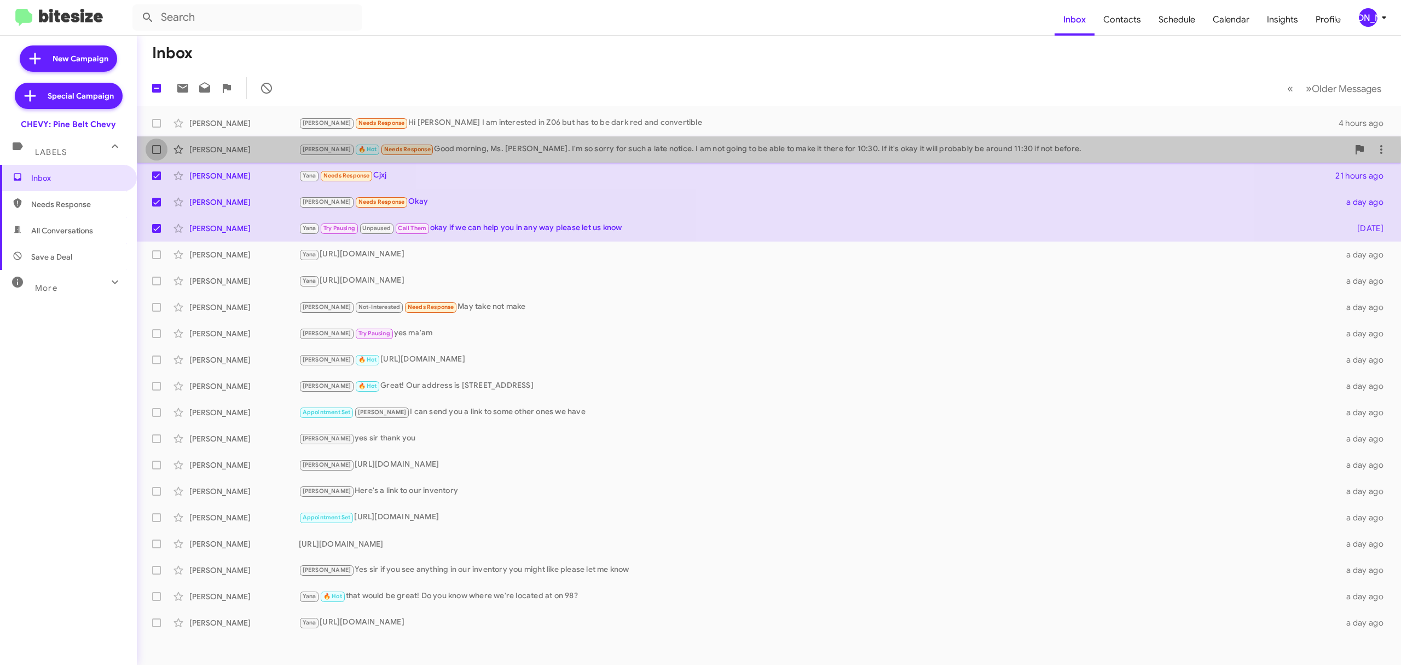
click at [159, 148] on span at bounding box center [156, 149] width 9 height 9
click at [157, 154] on input "checkbox" at bounding box center [156, 154] width 1 height 1
checkbox input "true"
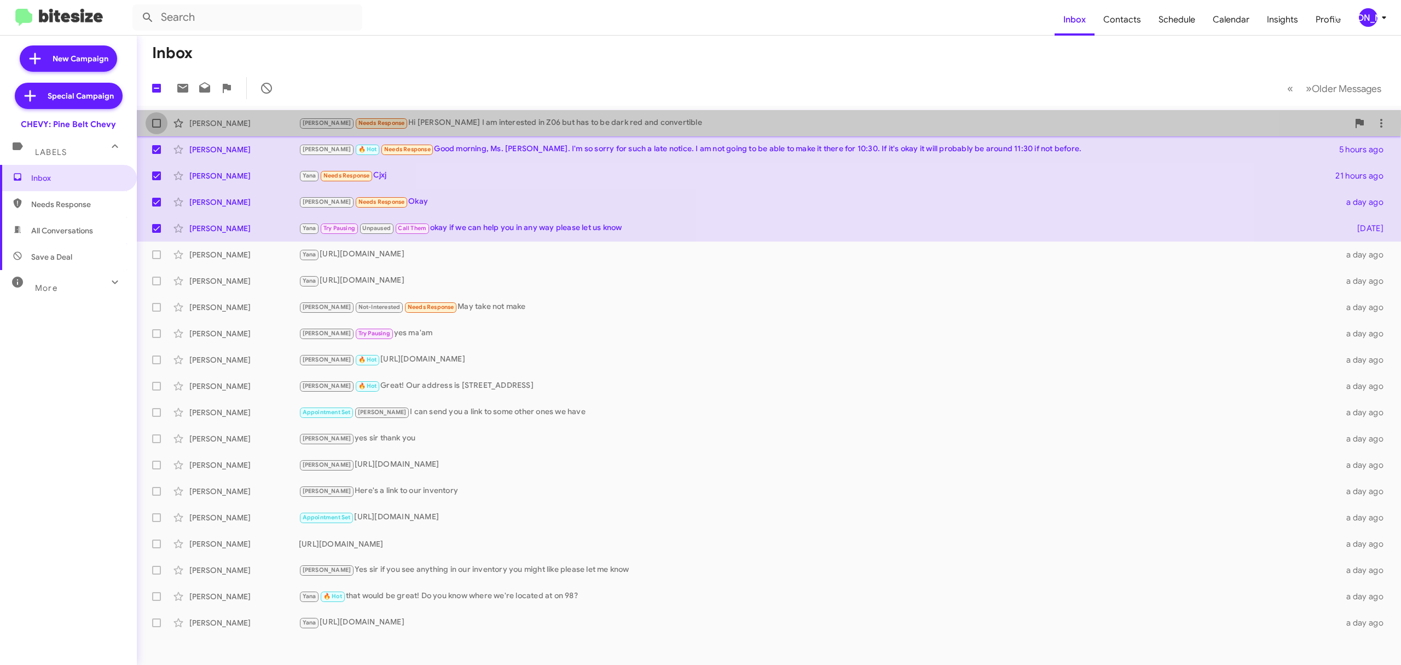
click at [158, 119] on span at bounding box center [156, 123] width 9 height 9
click at [157, 128] on input "checkbox" at bounding box center [156, 128] width 1 height 1
checkbox input "true"
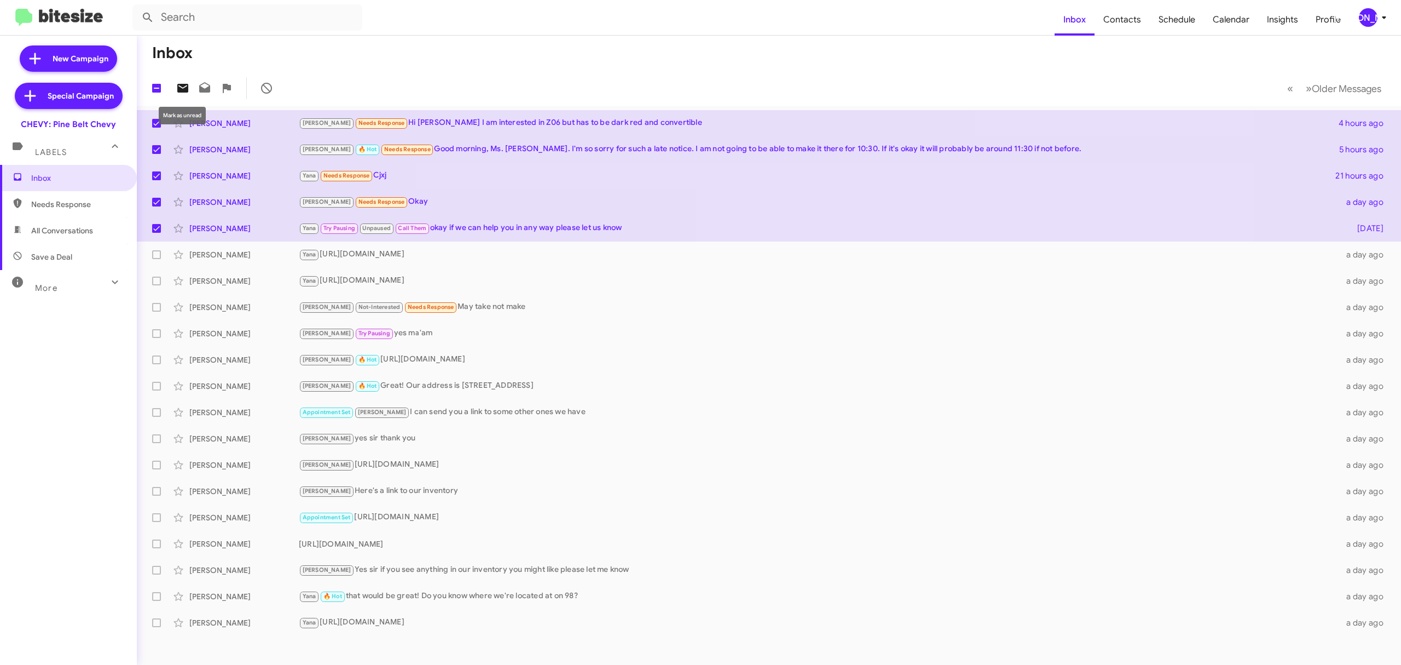
click at [184, 85] on icon at bounding box center [182, 88] width 11 height 9
